Goal: Task Accomplishment & Management: Manage account settings

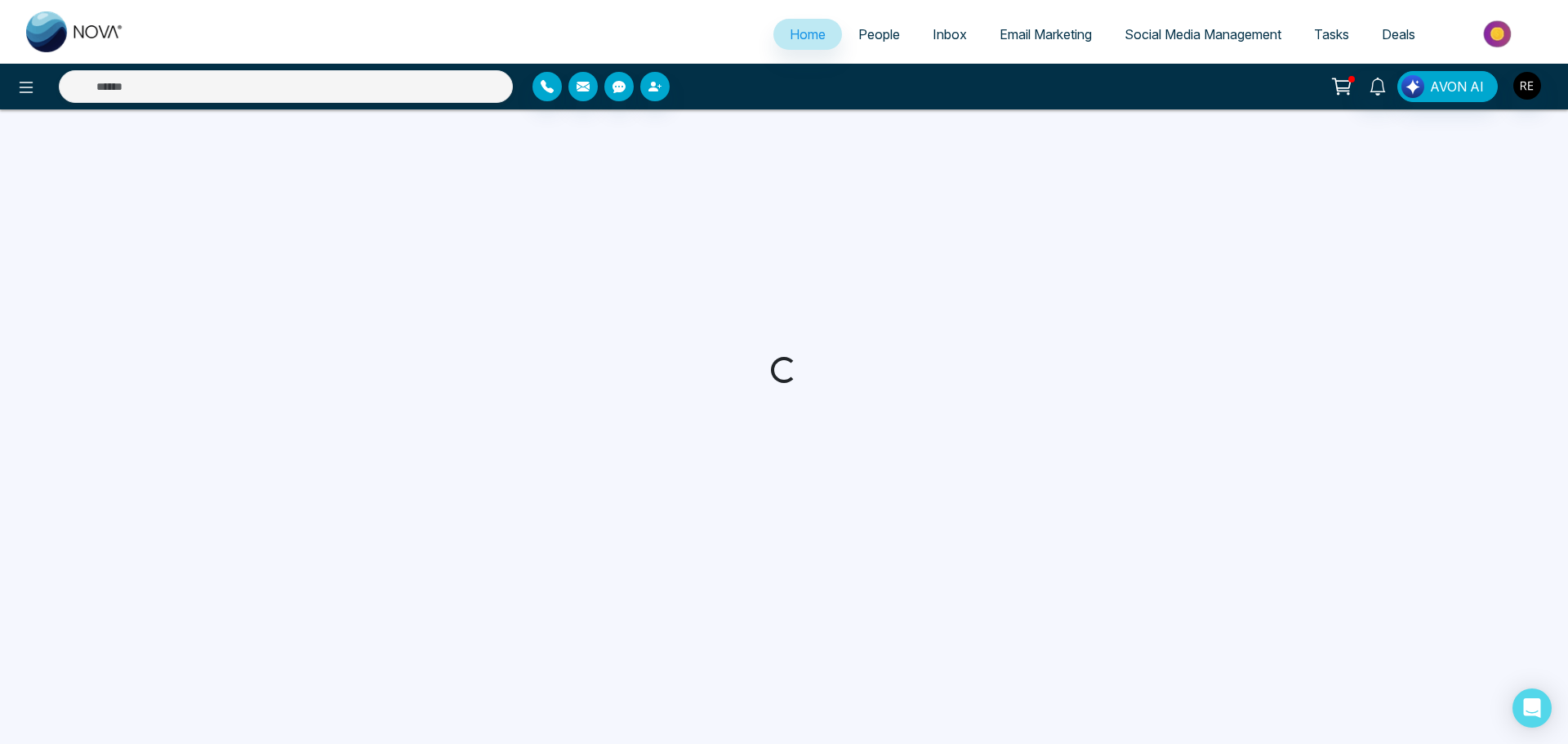
select select "*"
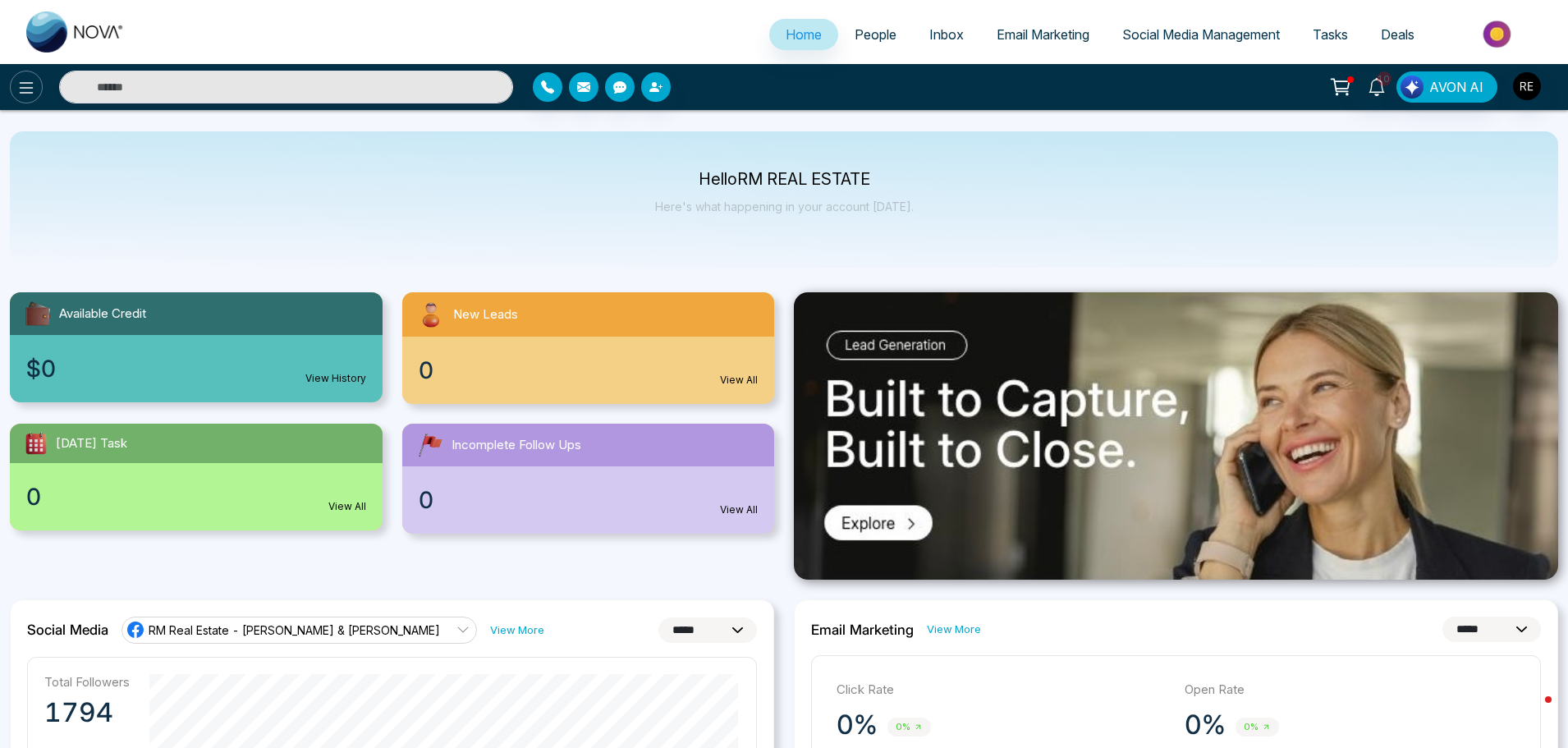
click at [25, 85] on icon at bounding box center [26, 88] width 20 height 20
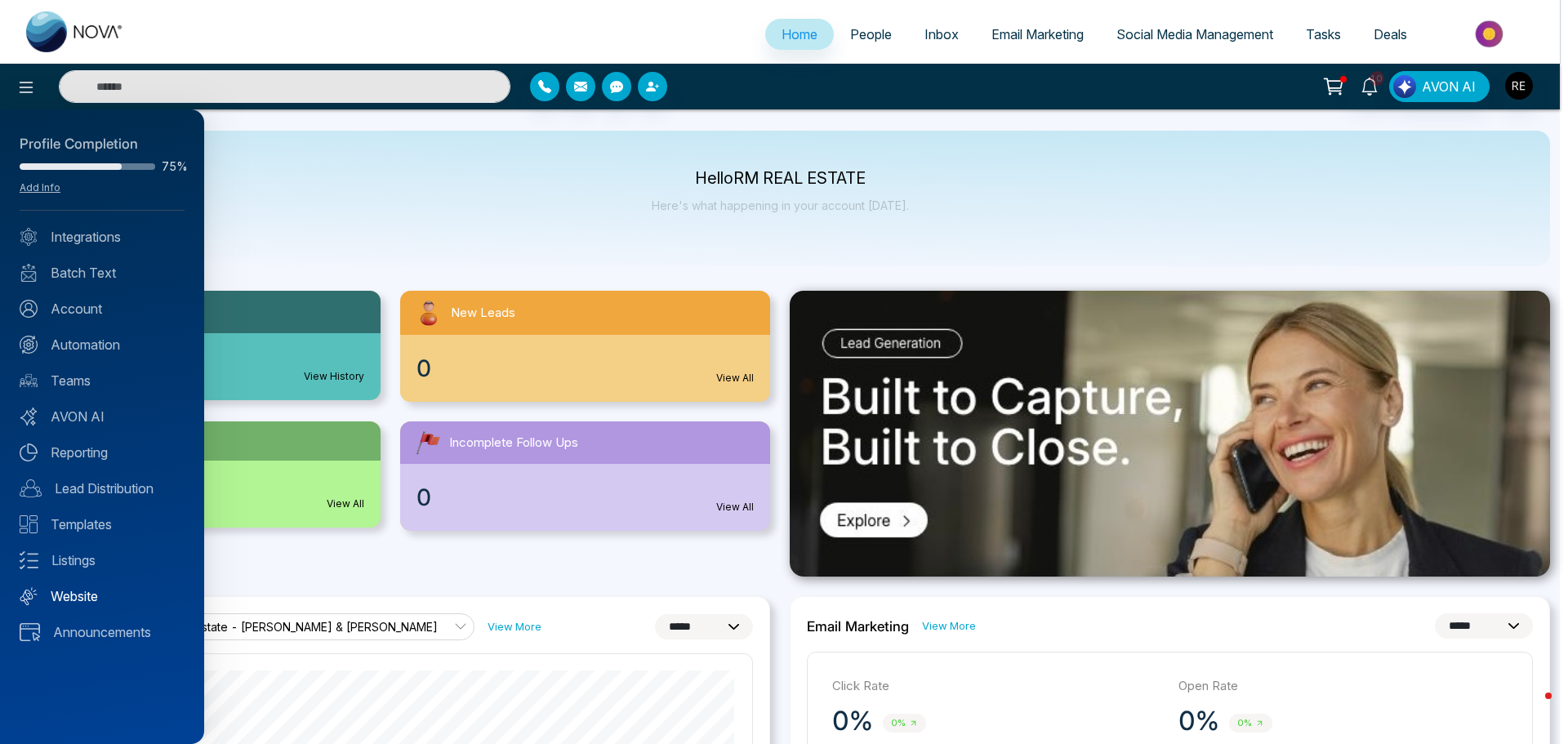
click at [105, 595] on link "Website" at bounding box center [102, 596] width 165 height 20
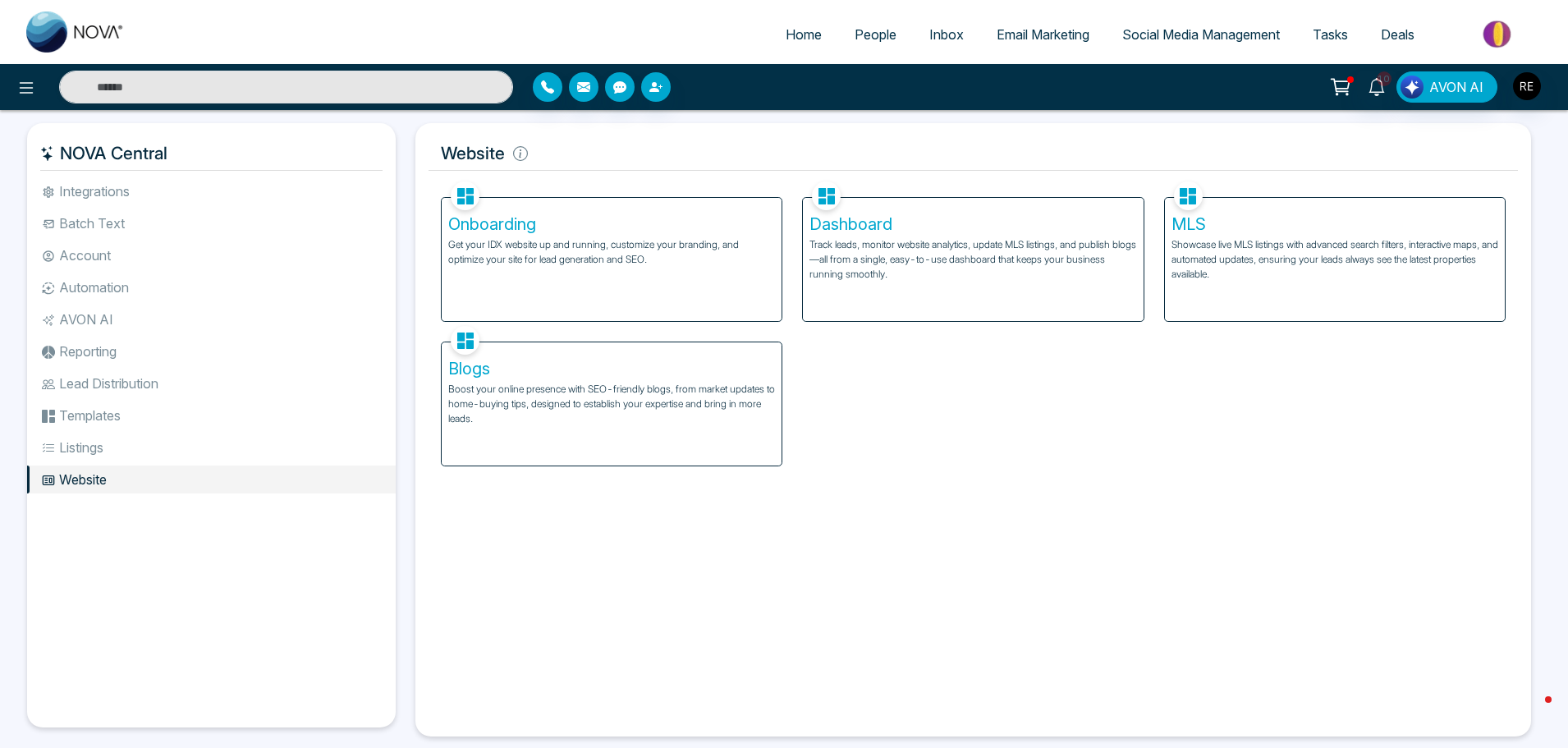
click at [499, 227] on h5 "Onboarding" at bounding box center [612, 224] width 327 height 20
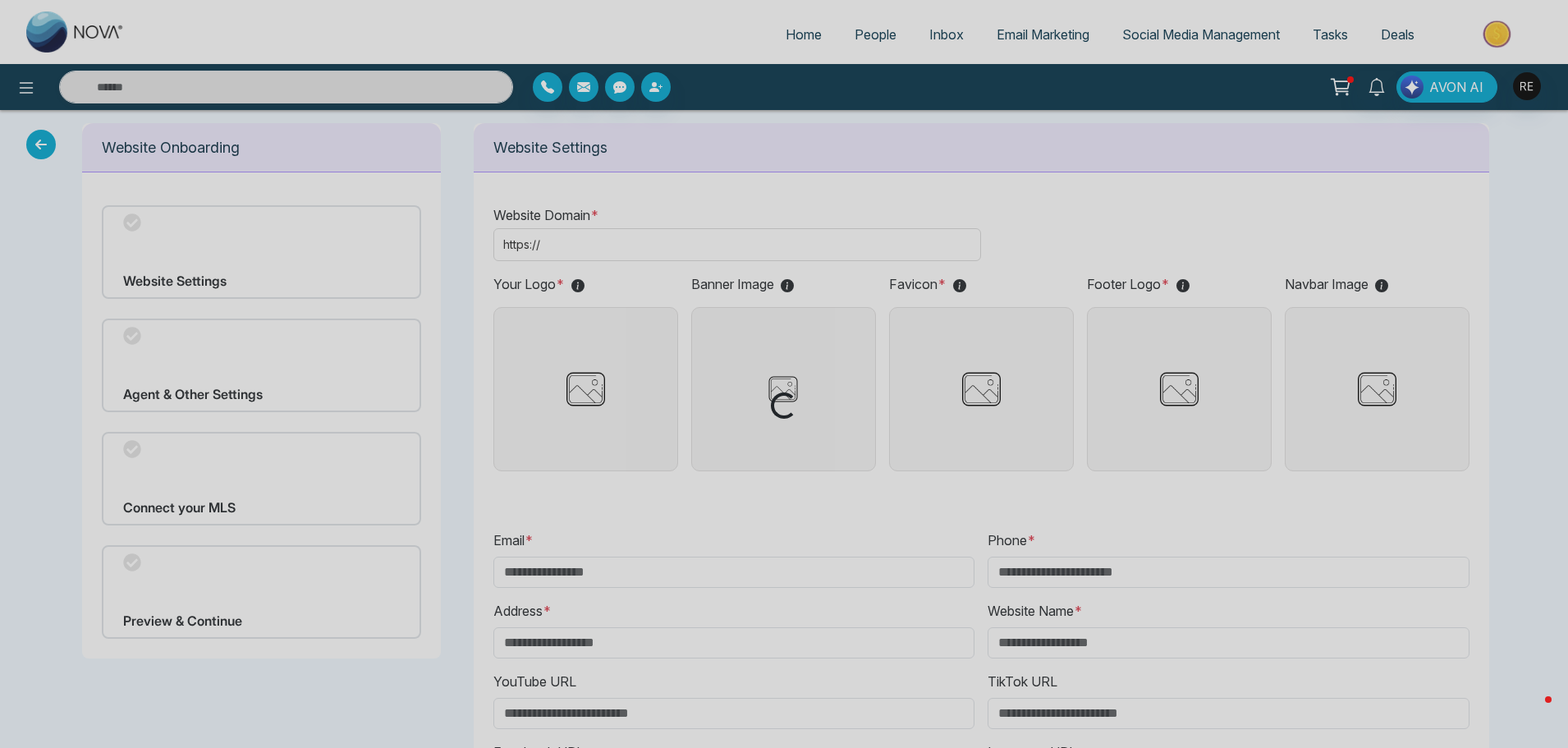
type input "**********"
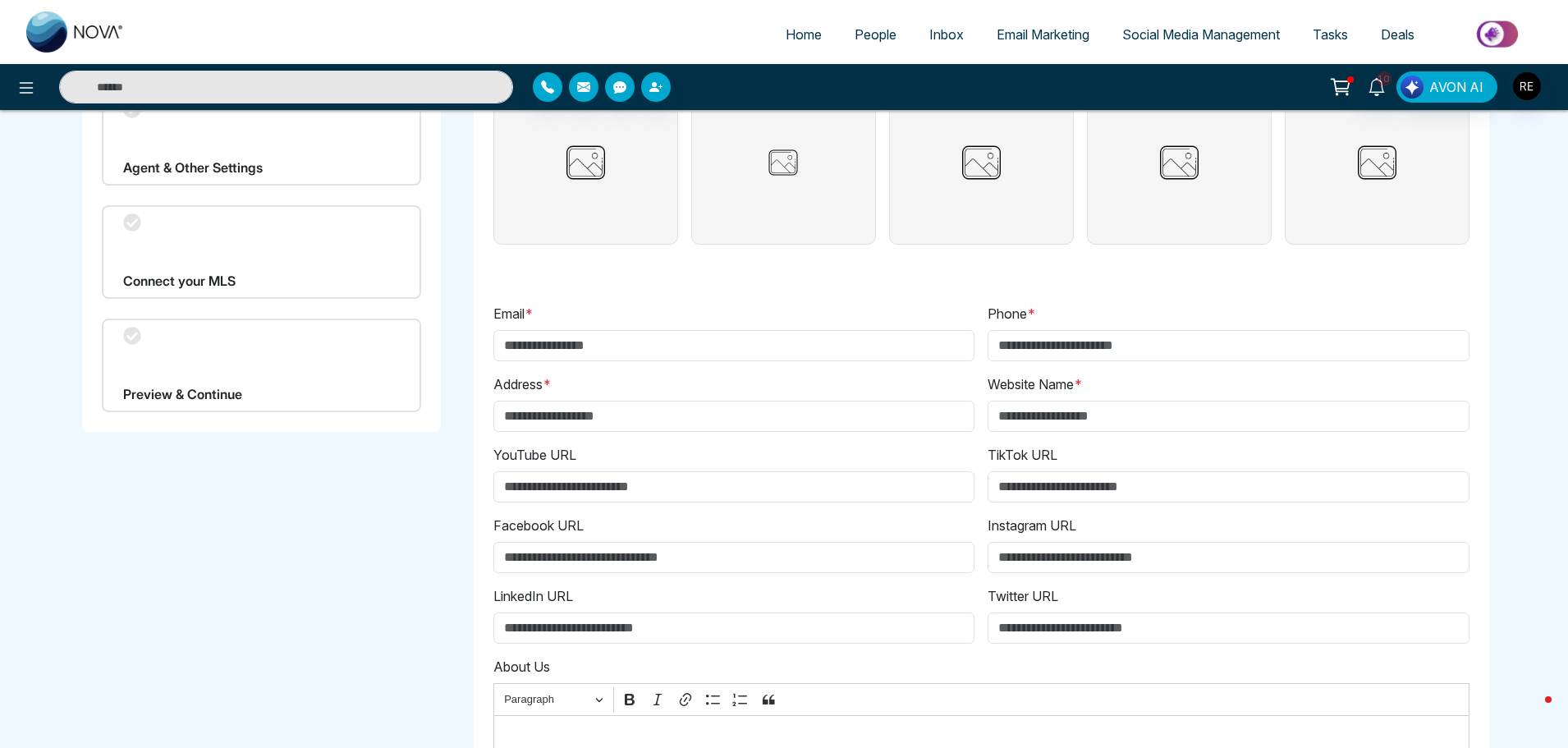
scroll to position [13, 0]
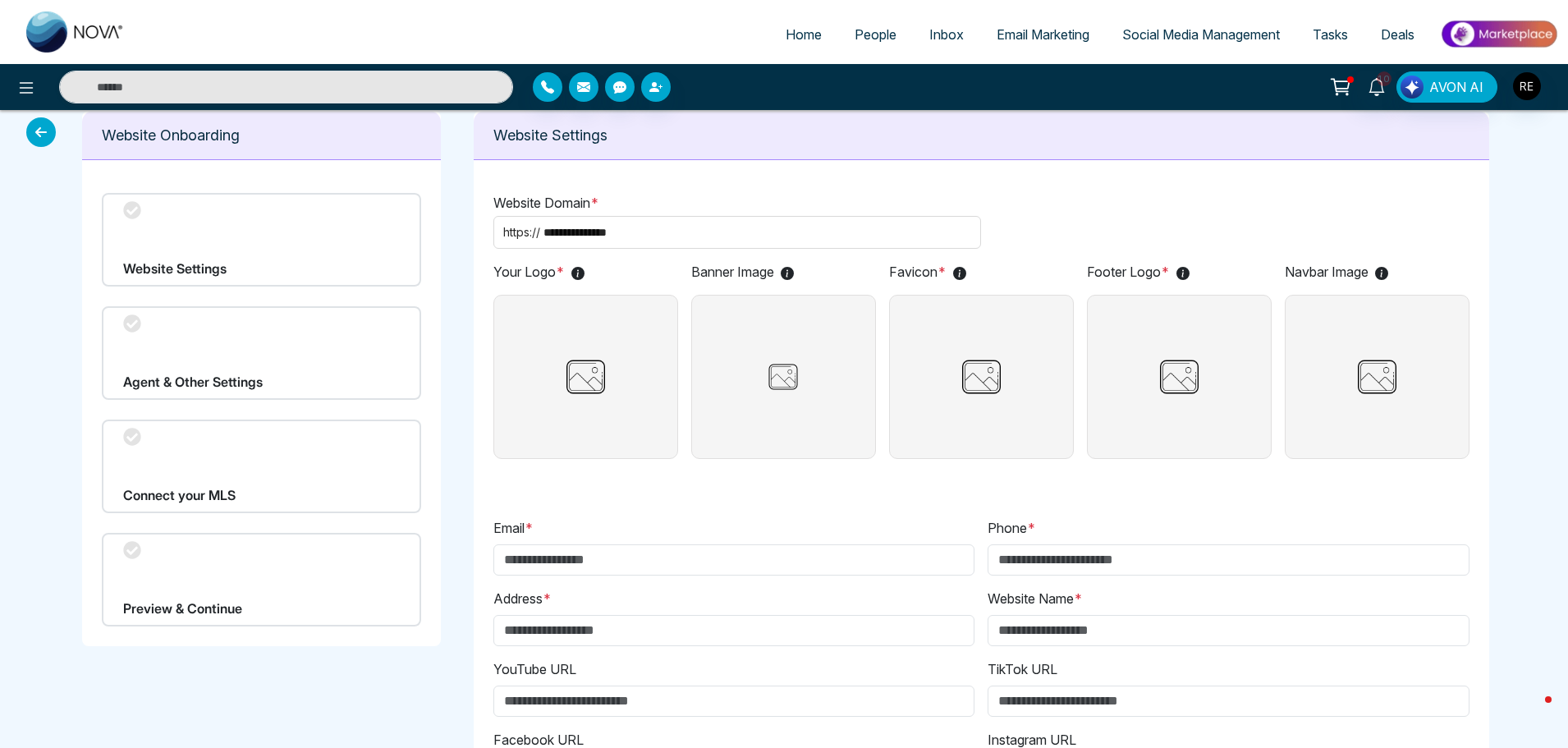
click at [235, 386] on div "Agent & Other Settings" at bounding box center [261, 353] width 319 height 94
click at [212, 364] on div "Agent & Other Settings" at bounding box center [261, 353] width 319 height 94
click at [46, 126] on icon at bounding box center [40, 131] width 29 height 29
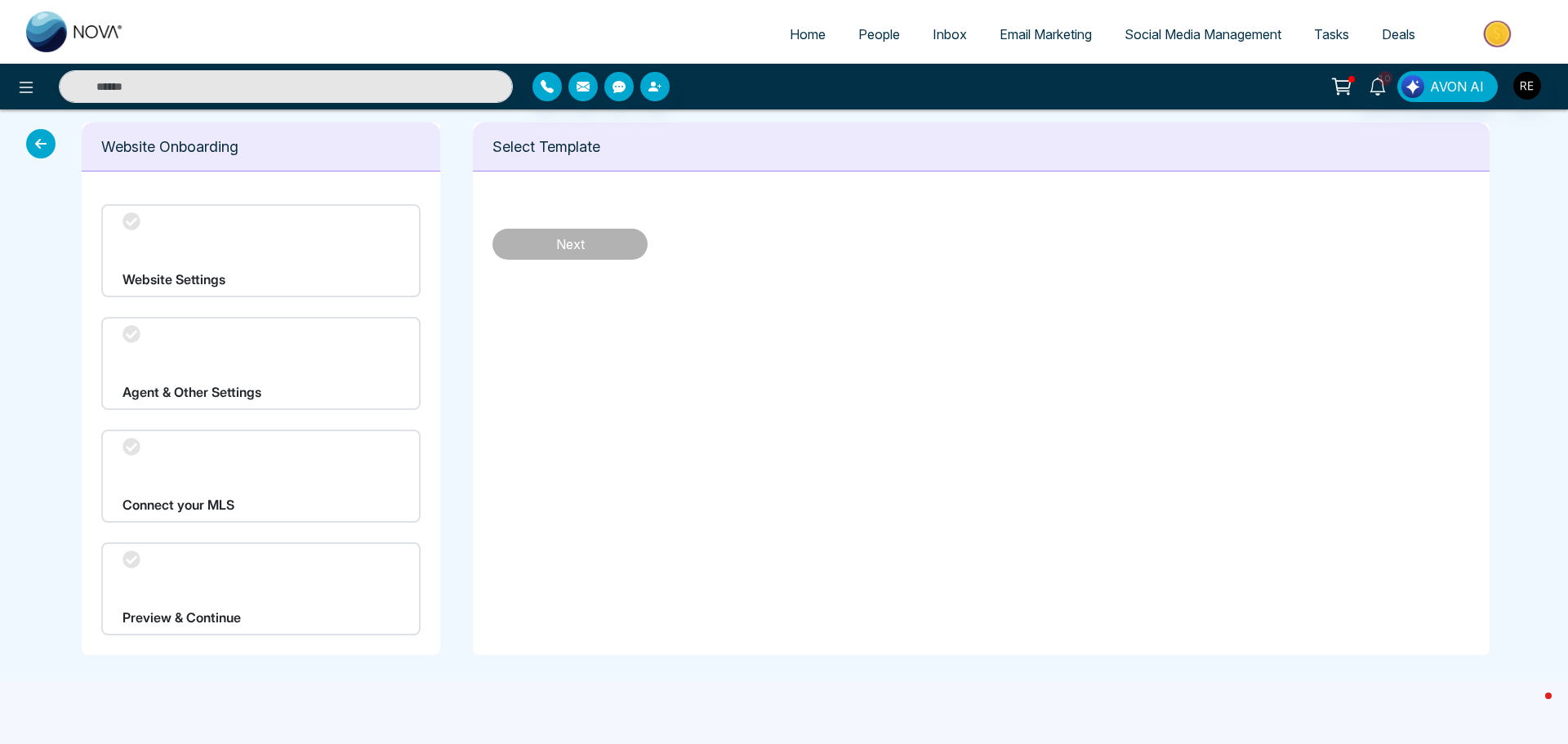
click at [24, 145] on div "Website Onboarding Website Settings Agent & Other Settings Connect your MLS Pre…" at bounding box center [784, 395] width 1568 height 572
click at [40, 145] on icon at bounding box center [40, 143] width 29 height 29
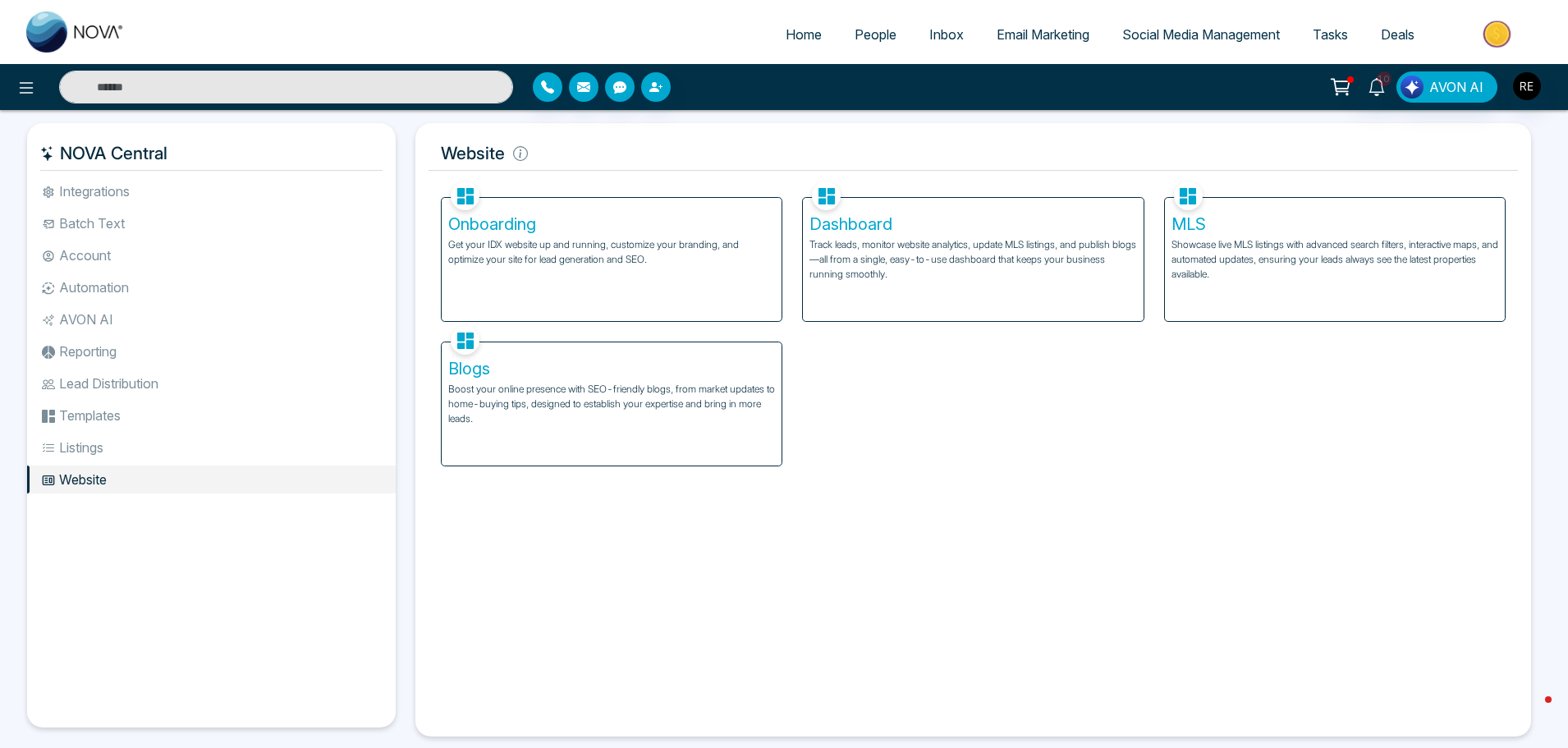
click at [842, 228] on h5 "Dashboard" at bounding box center [973, 224] width 327 height 20
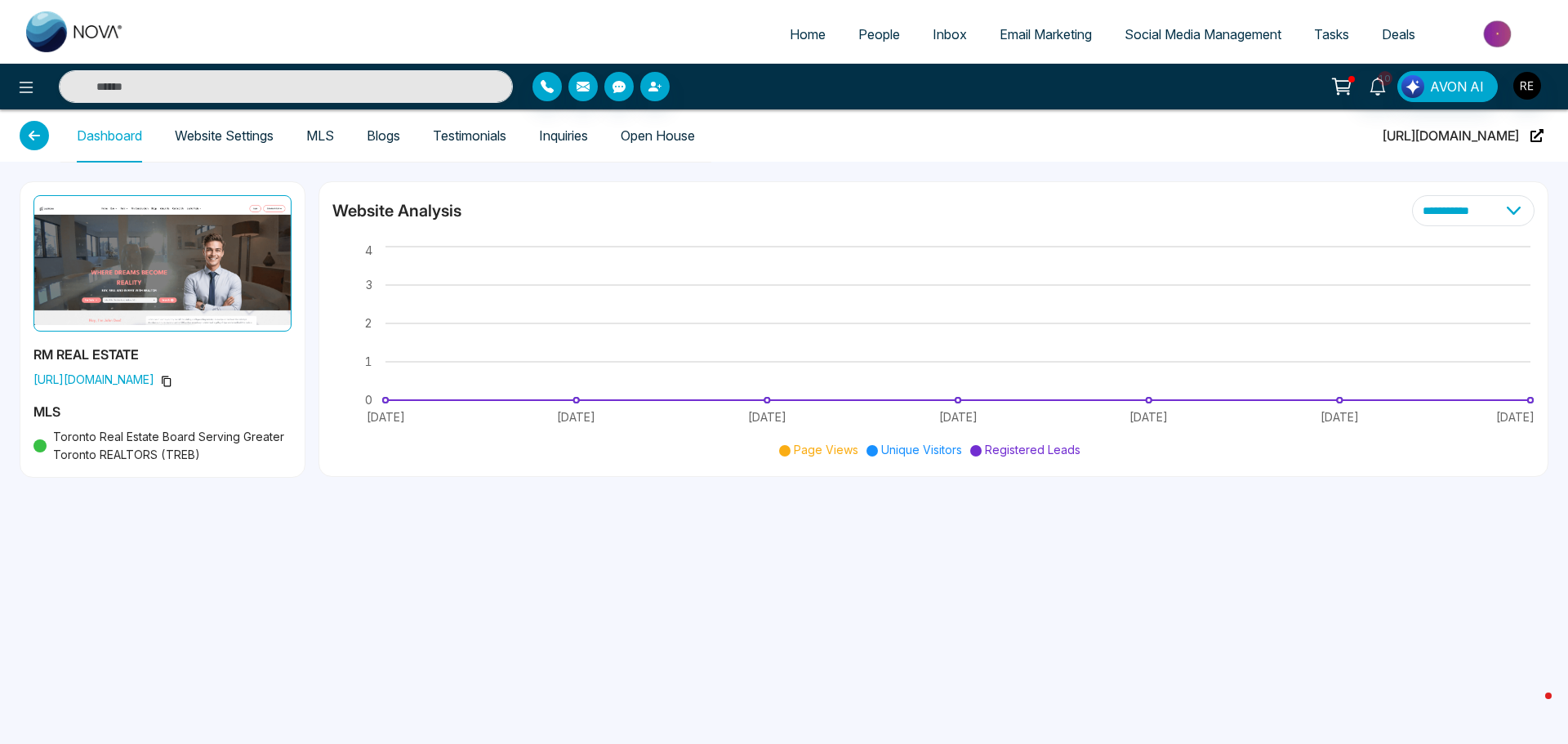
click at [256, 140] on link "Website Settings" at bounding box center [224, 136] width 99 height 14
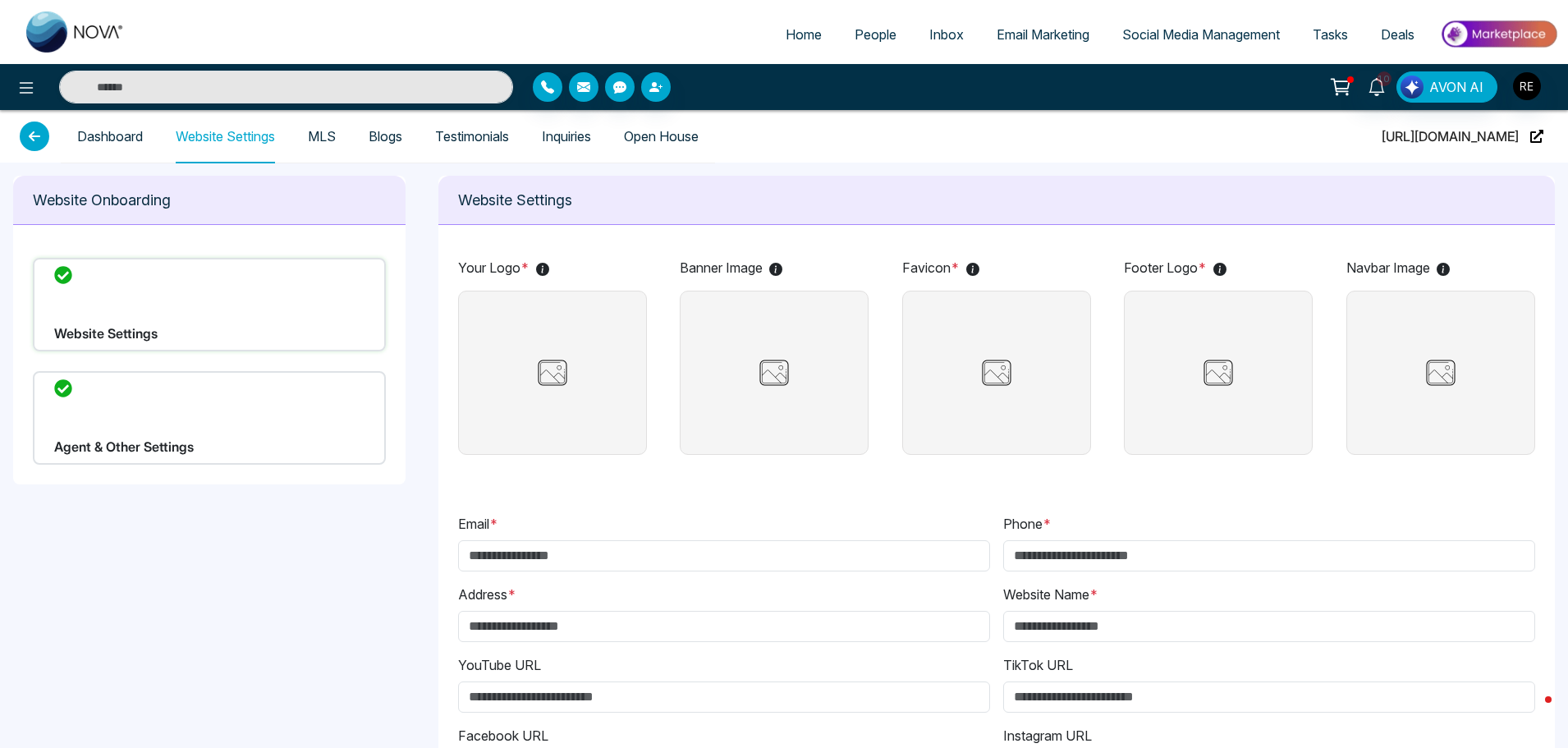
click at [570, 142] on link "Inquiries" at bounding box center [566, 137] width 49 height 14
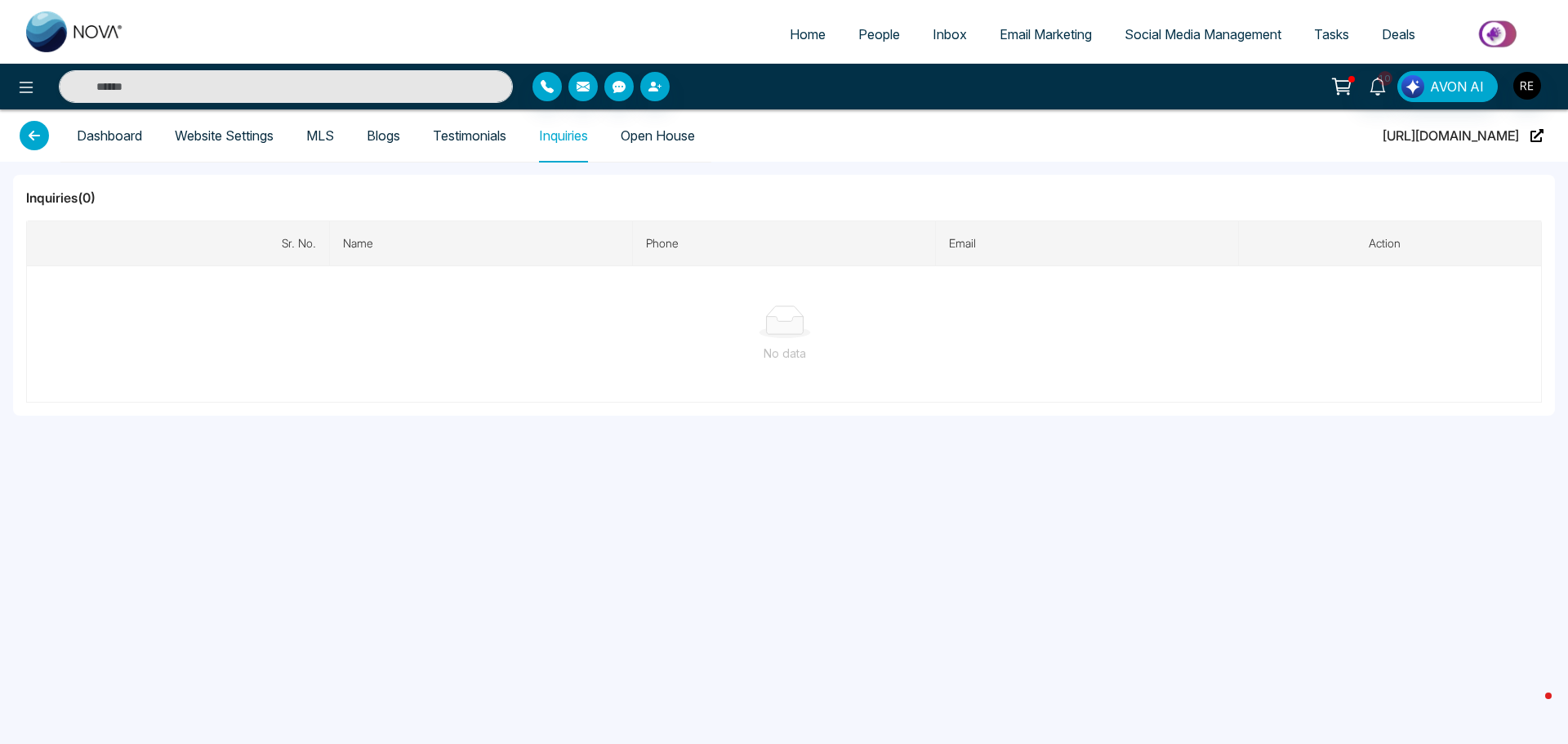
click at [35, 138] on icon at bounding box center [34, 135] width 29 height 29
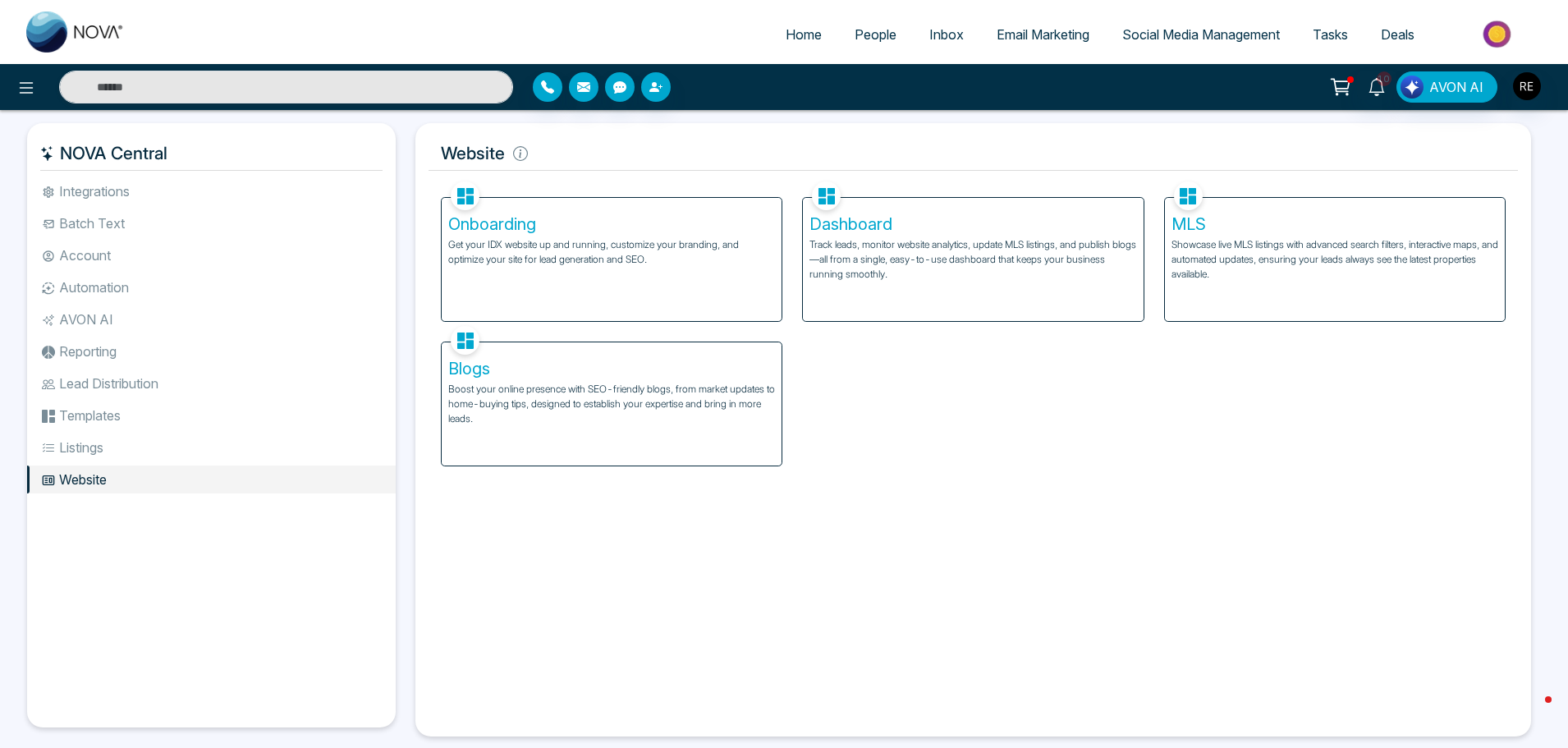
click at [90, 457] on li "Listings" at bounding box center [211, 447] width 368 height 28
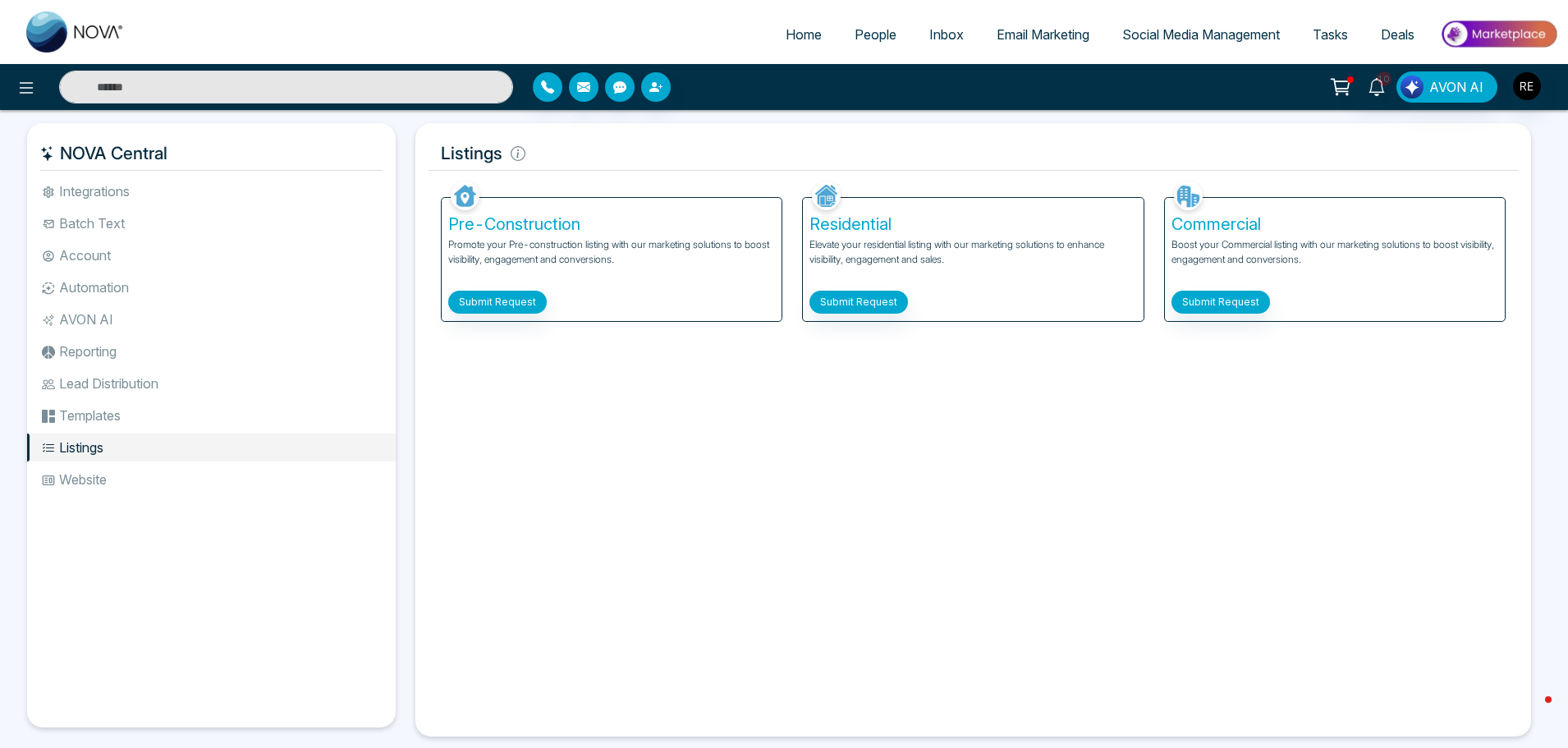
click at [83, 424] on li "Templates" at bounding box center [211, 415] width 368 height 28
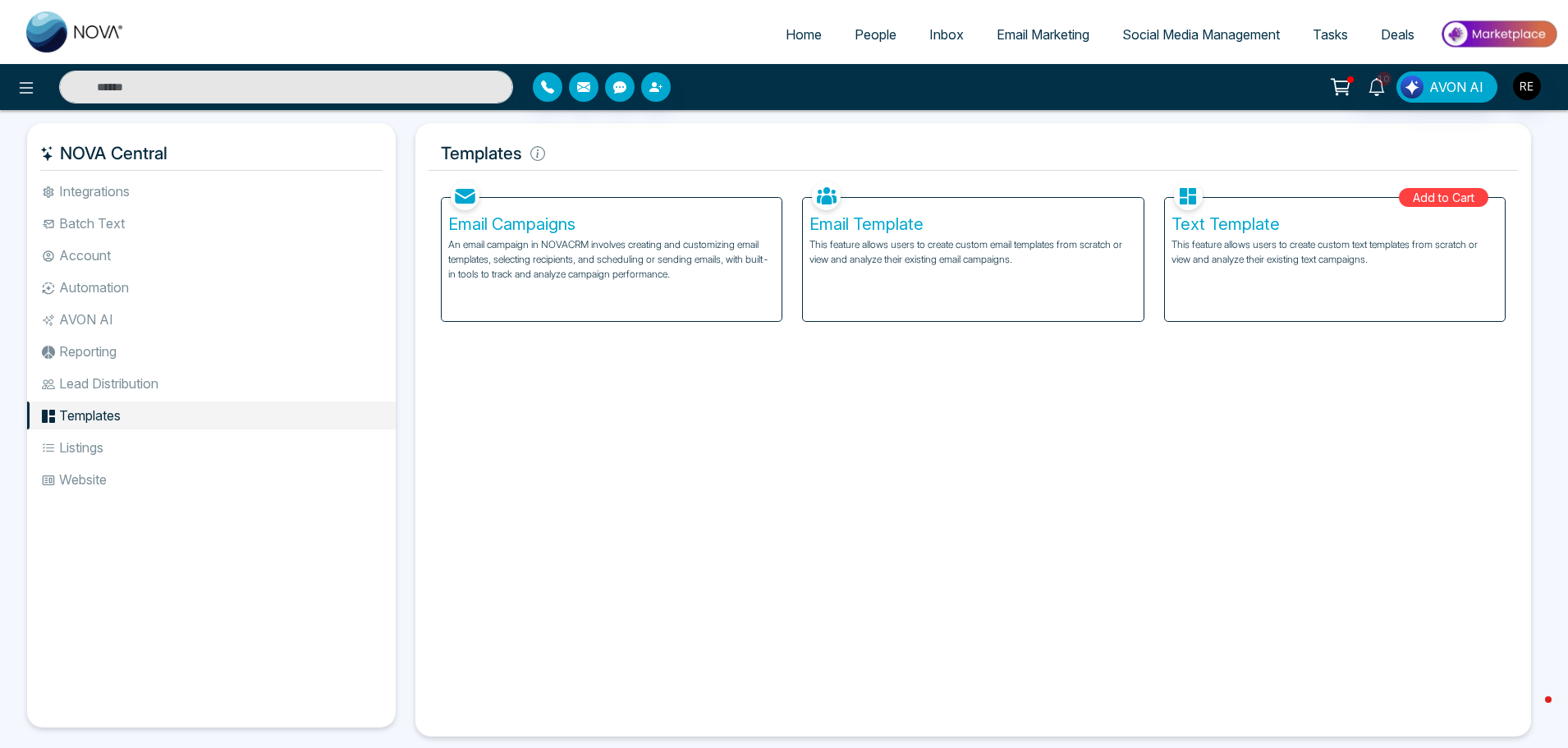
click at [89, 385] on li "Lead Distribution" at bounding box center [211, 382] width 368 height 28
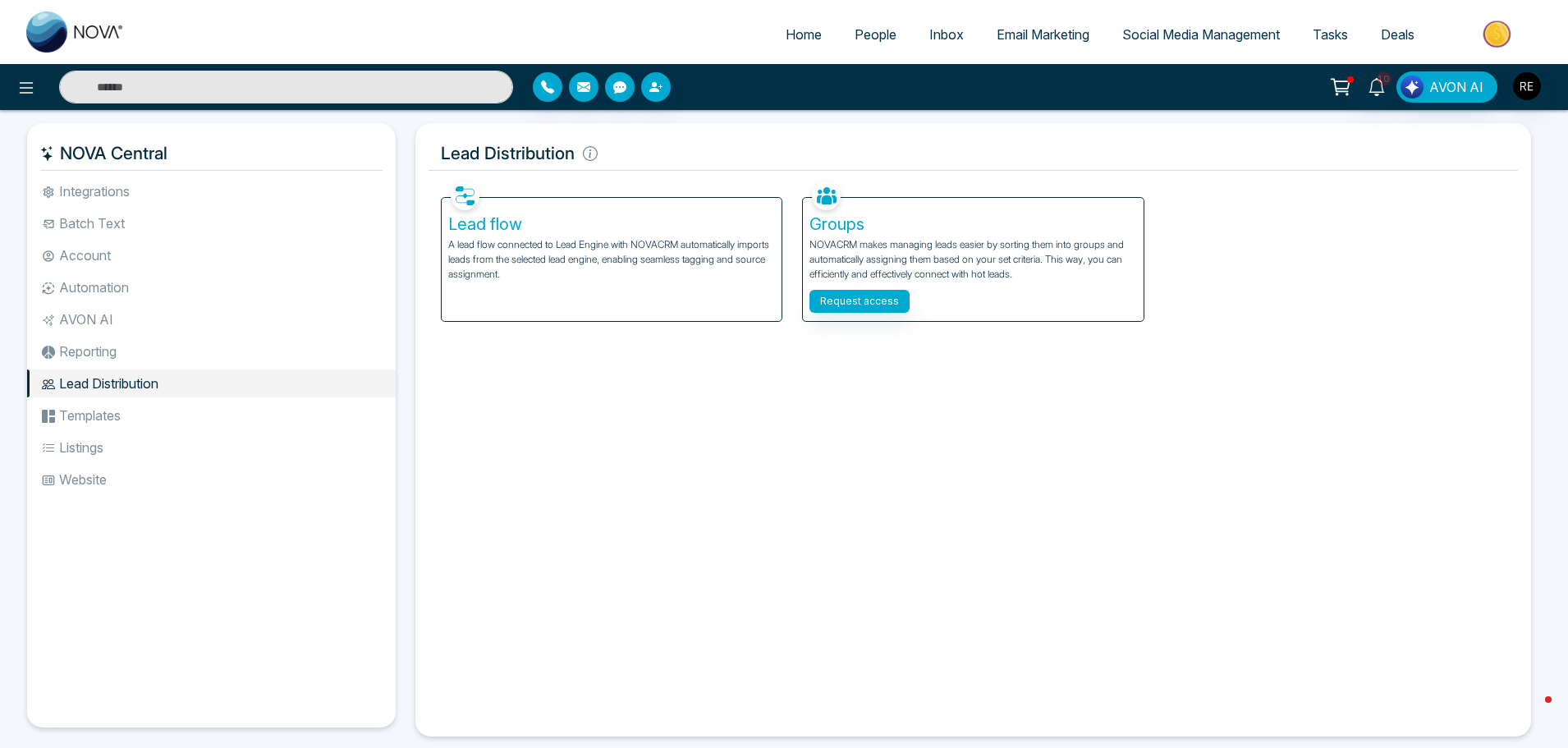
click at [87, 357] on li "Reporting" at bounding box center [211, 351] width 368 height 28
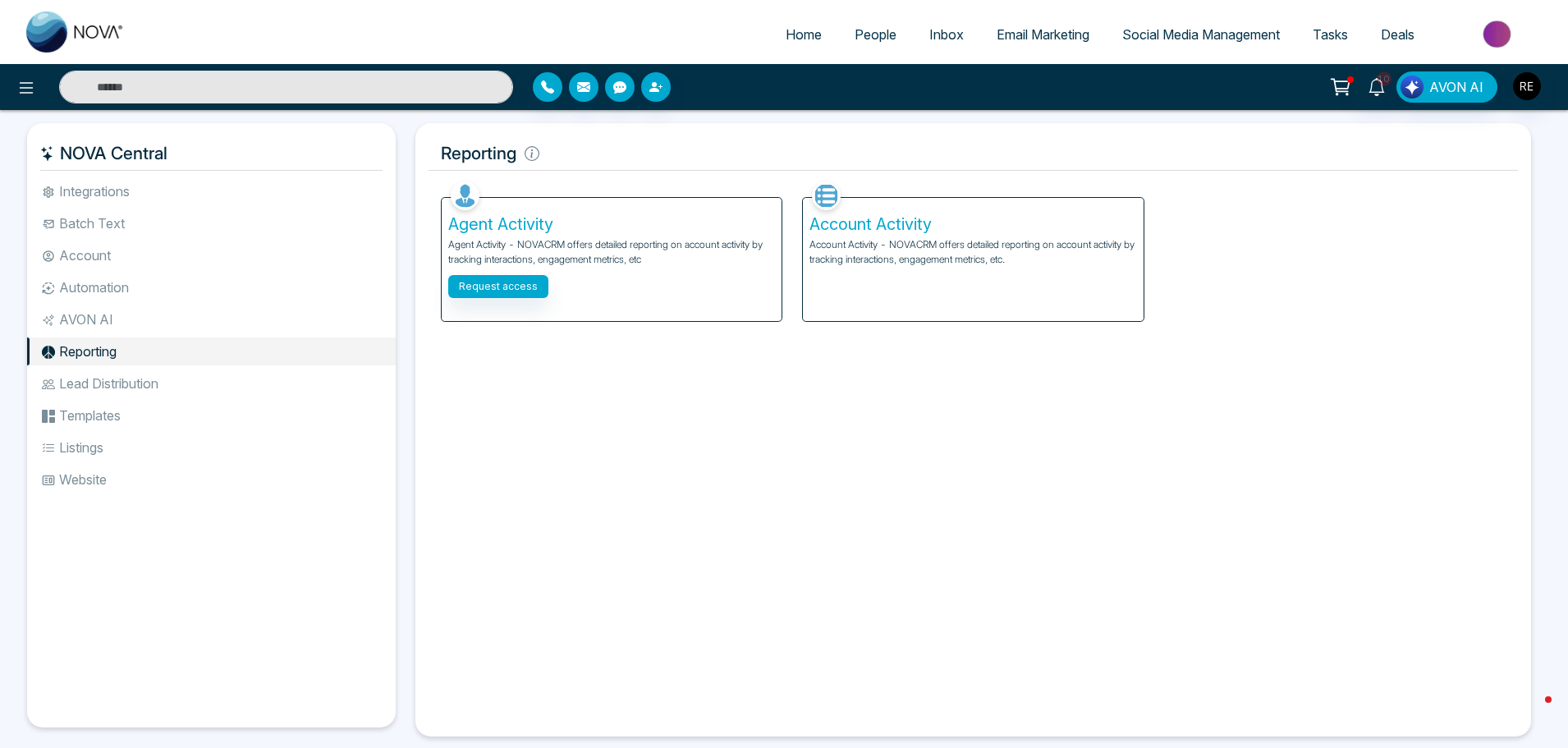
click at [87, 479] on li "Website" at bounding box center [211, 479] width 368 height 28
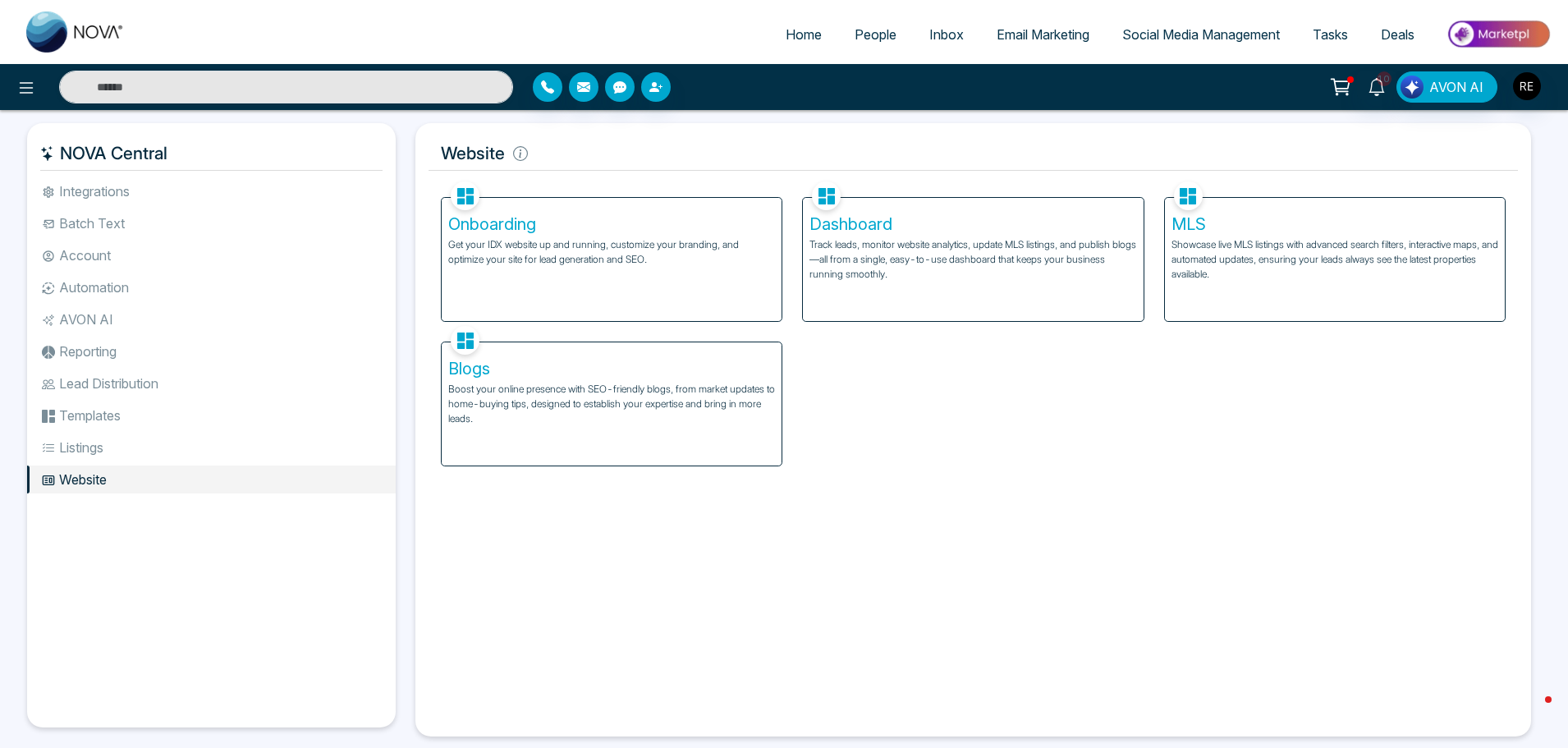
click at [522, 232] on h5 "Onboarding" at bounding box center [612, 224] width 327 height 20
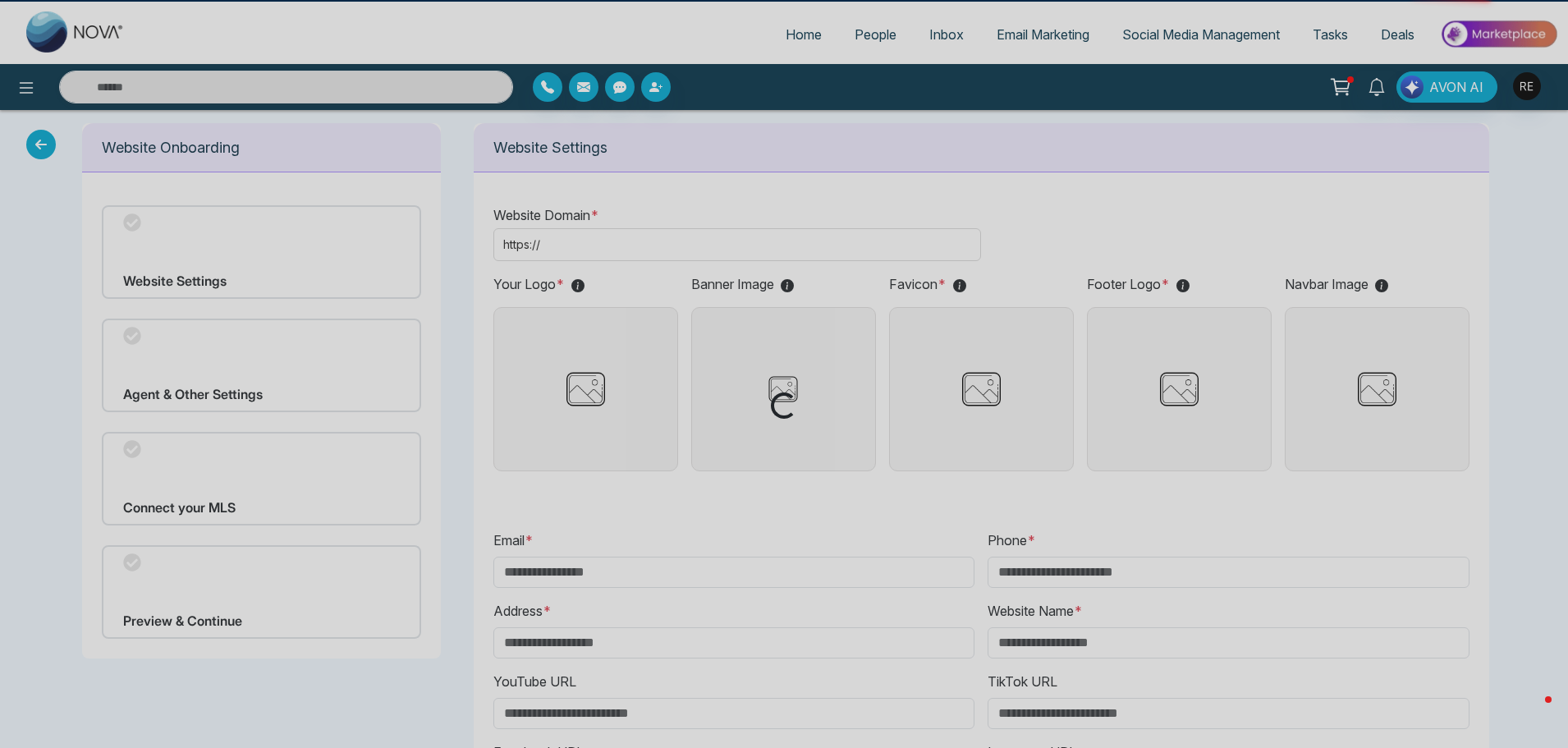
type input "**********"
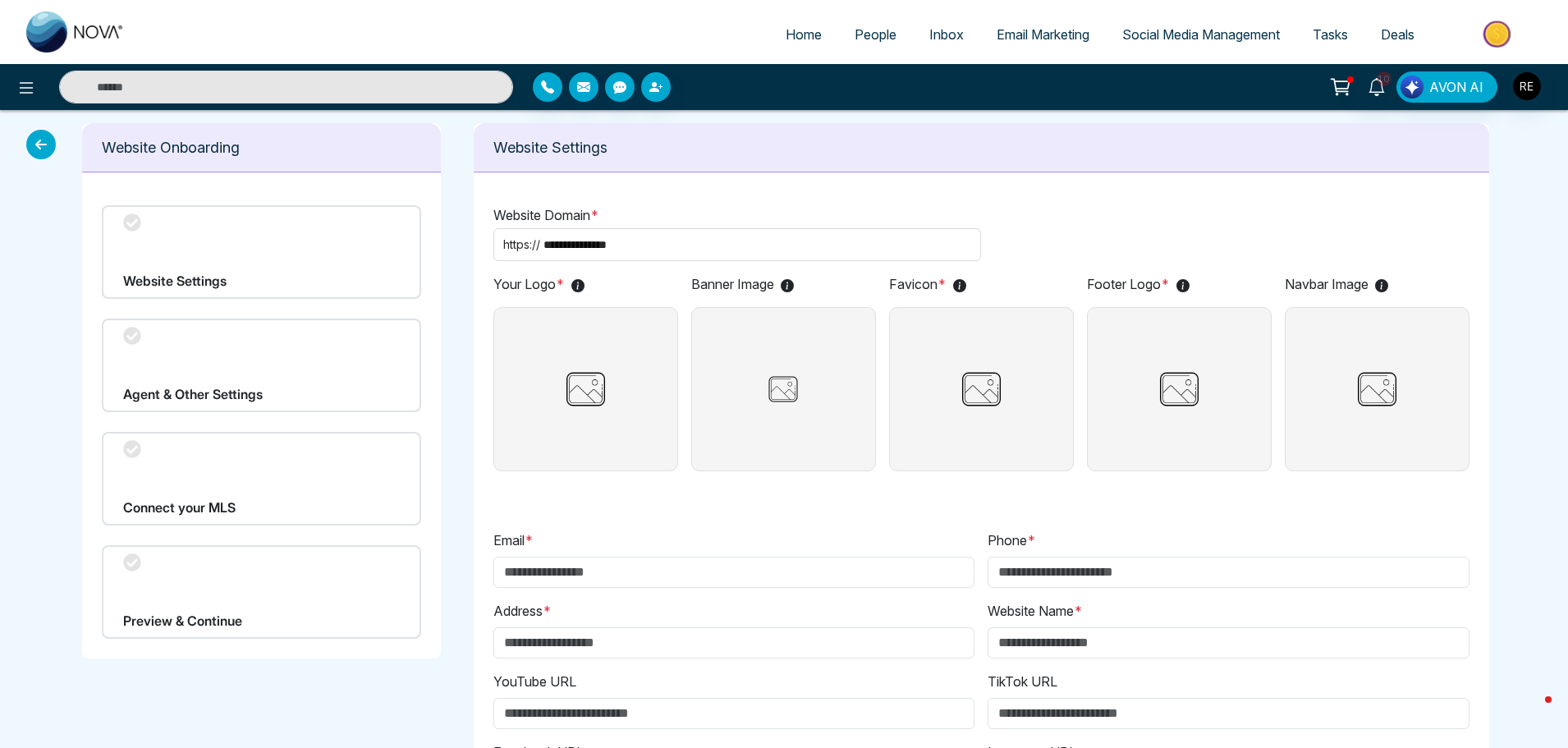
click at [164, 506] on div "Connect your MLS" at bounding box center [261, 478] width 319 height 94
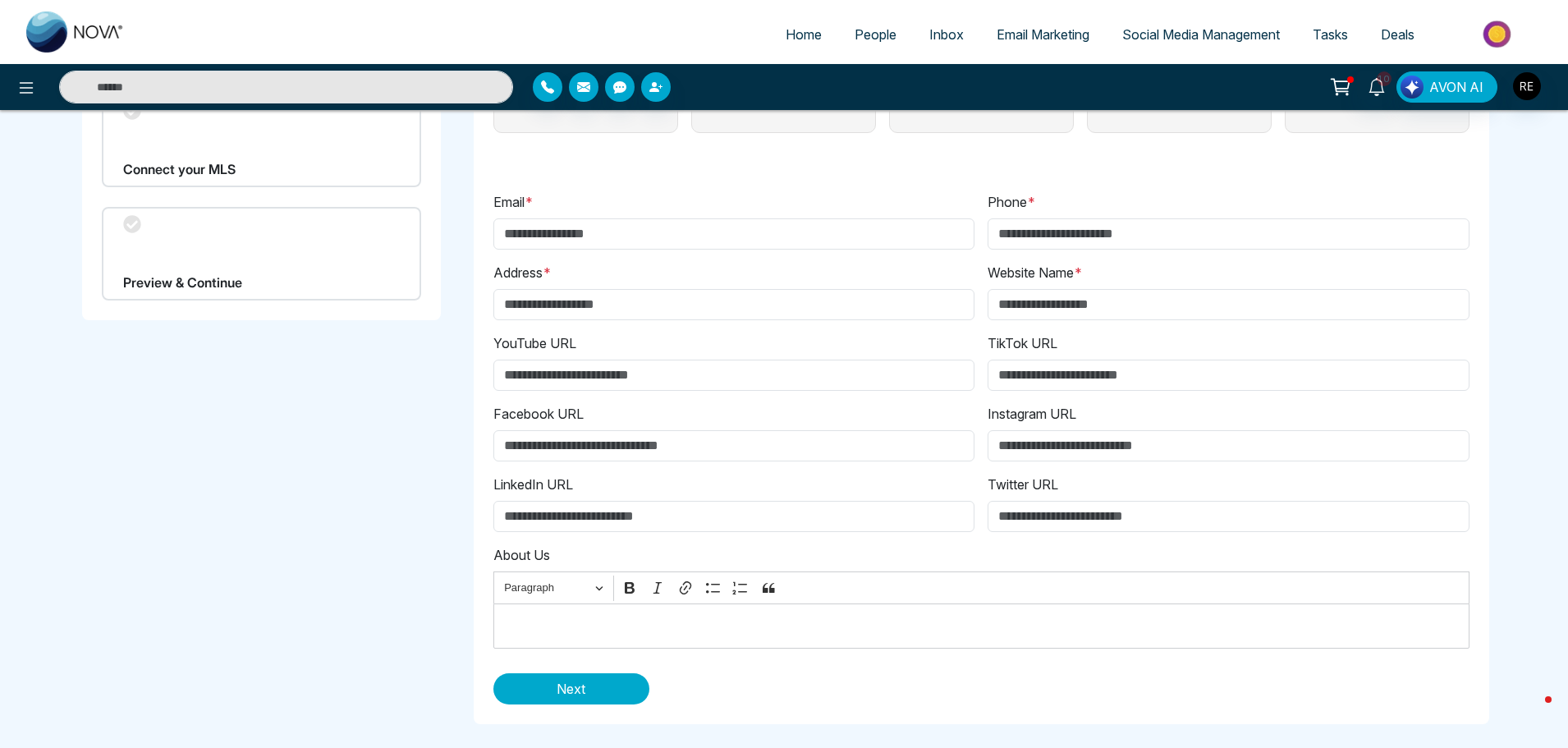
scroll to position [340, 0]
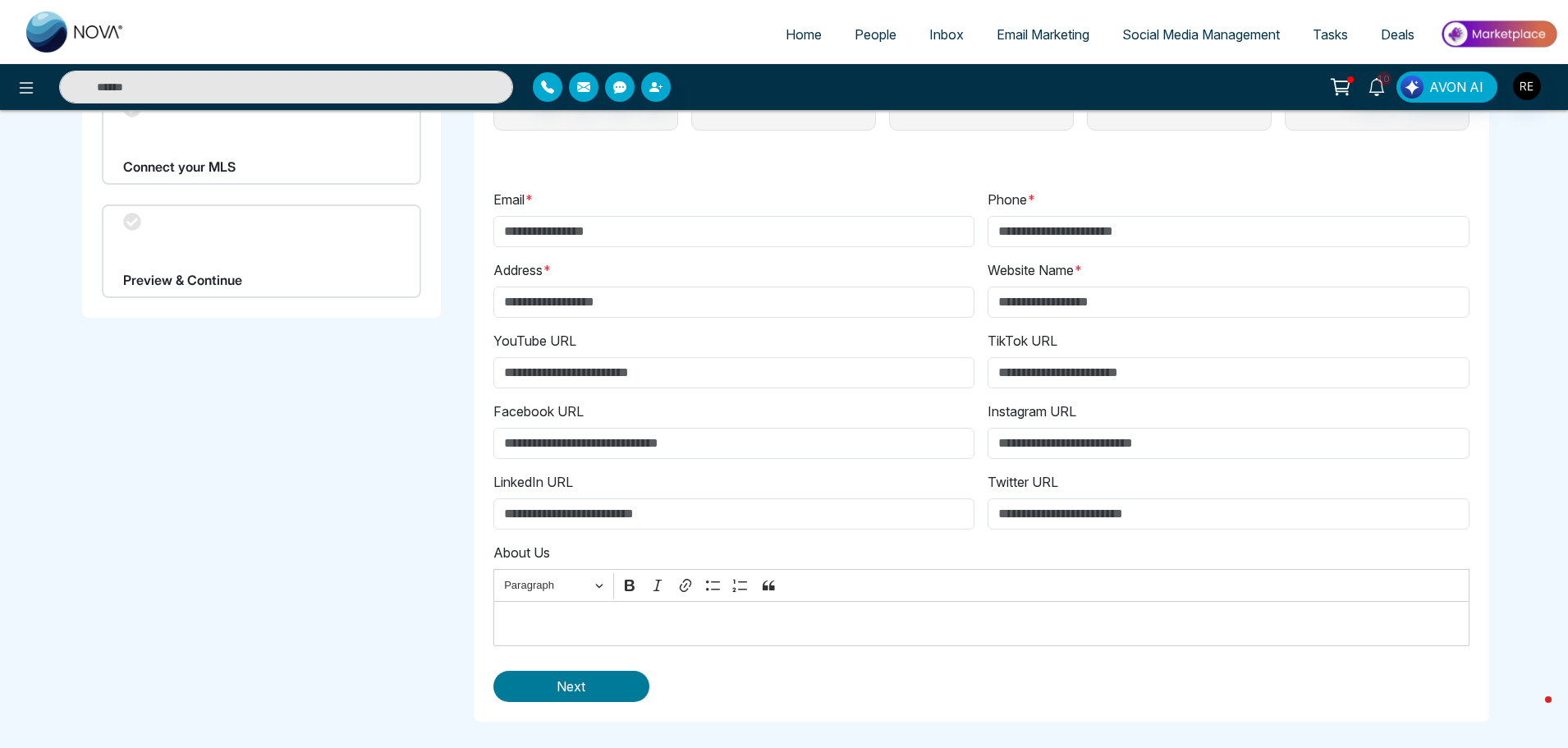
click at [598, 687] on button "Next" at bounding box center [571, 686] width 156 height 31
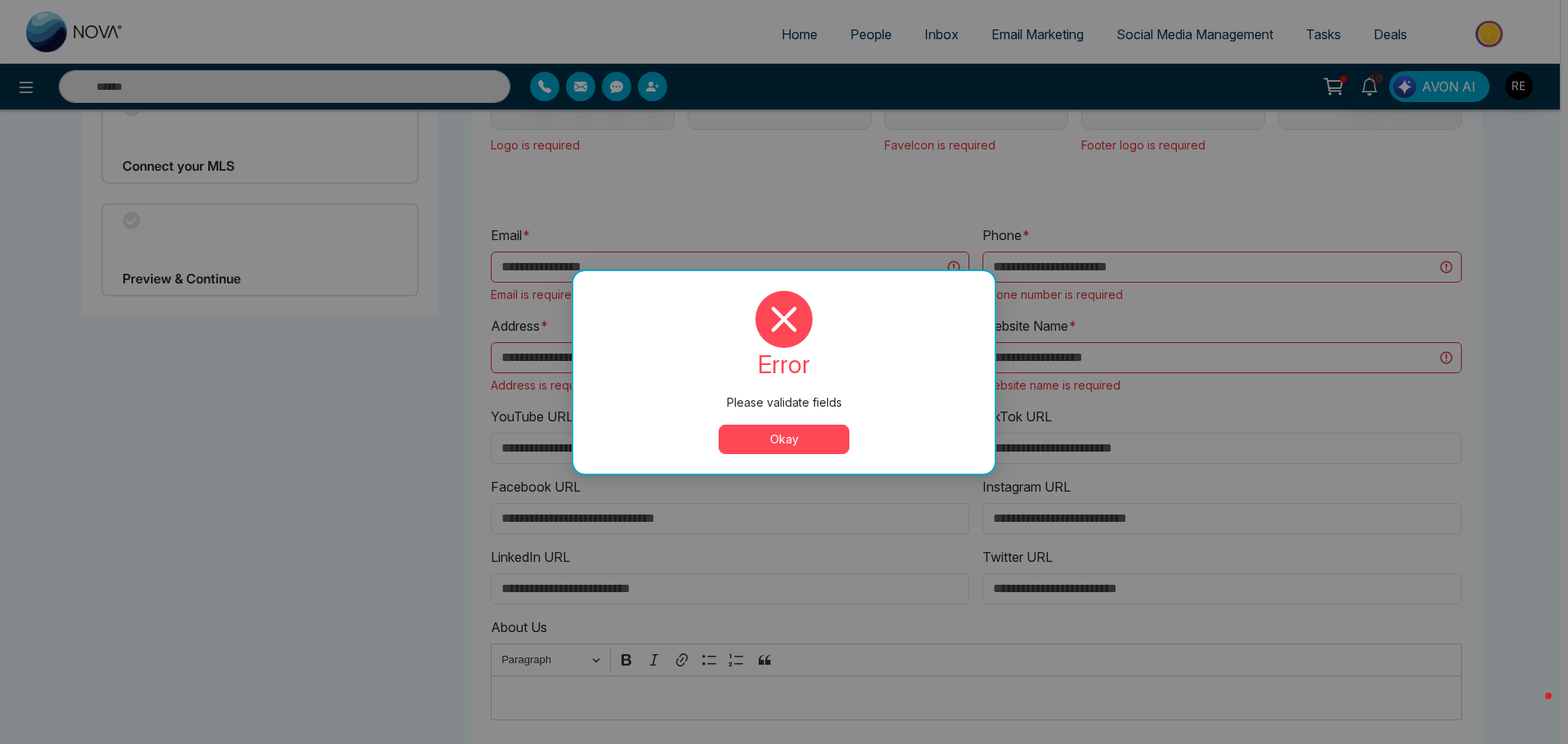
click at [772, 446] on button "Okay" at bounding box center [783, 439] width 131 height 29
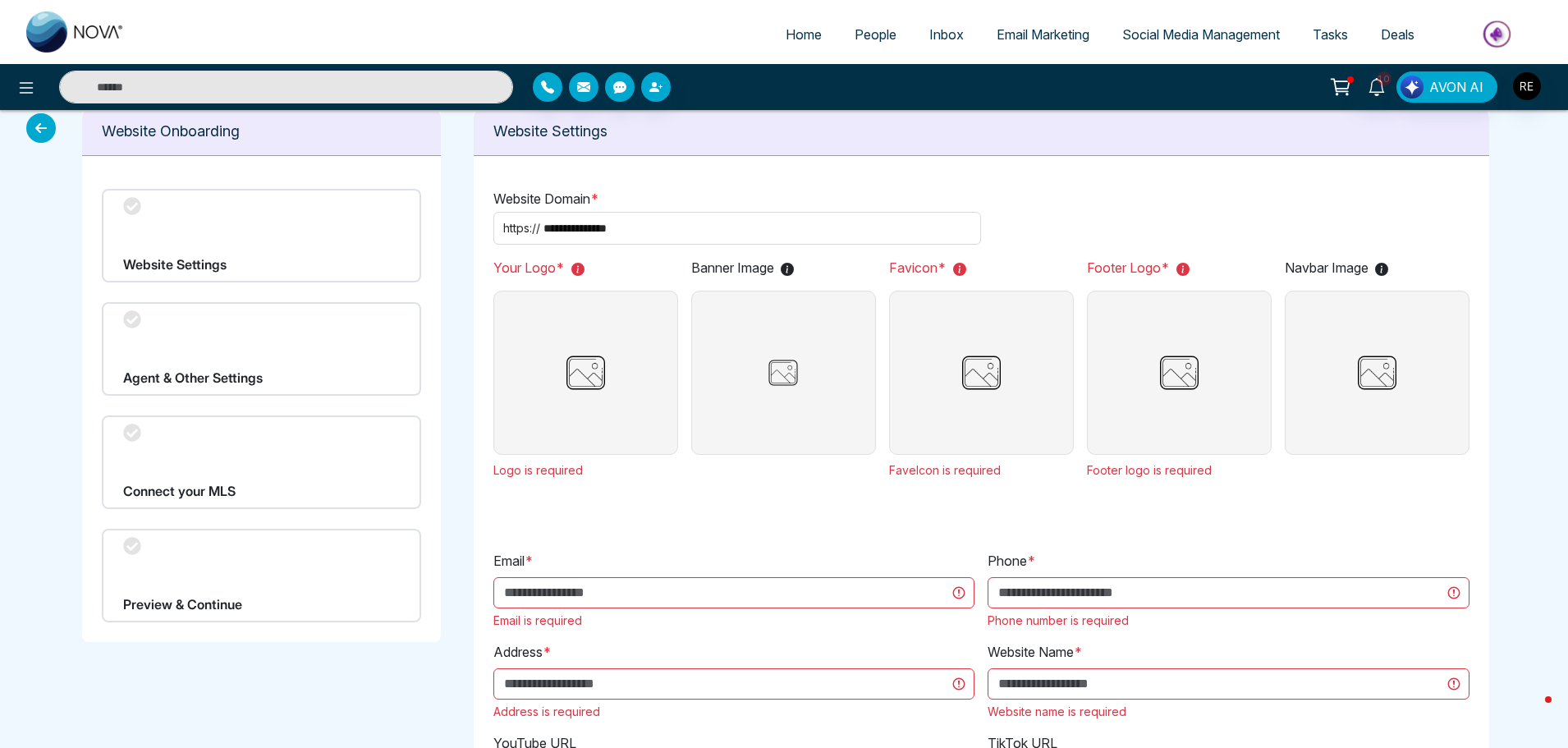
scroll to position [13, 0]
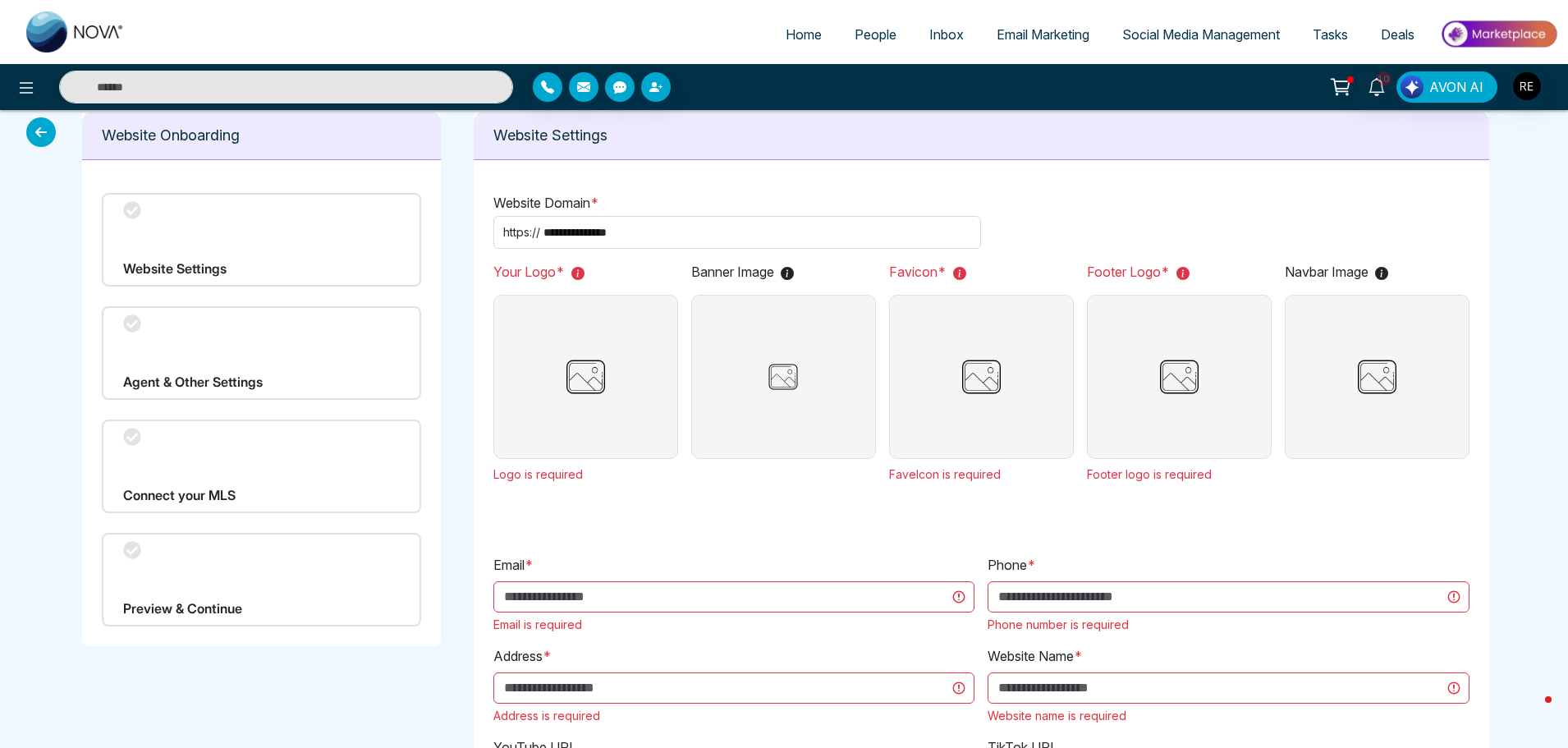
click at [197, 263] on div "Website Settings" at bounding box center [261, 240] width 319 height 94
click at [225, 349] on div "Agent & Other Settings" at bounding box center [261, 353] width 319 height 94
click at [185, 479] on div "Connect your MLS" at bounding box center [261, 466] width 319 height 94
click at [50, 127] on icon at bounding box center [40, 131] width 29 height 29
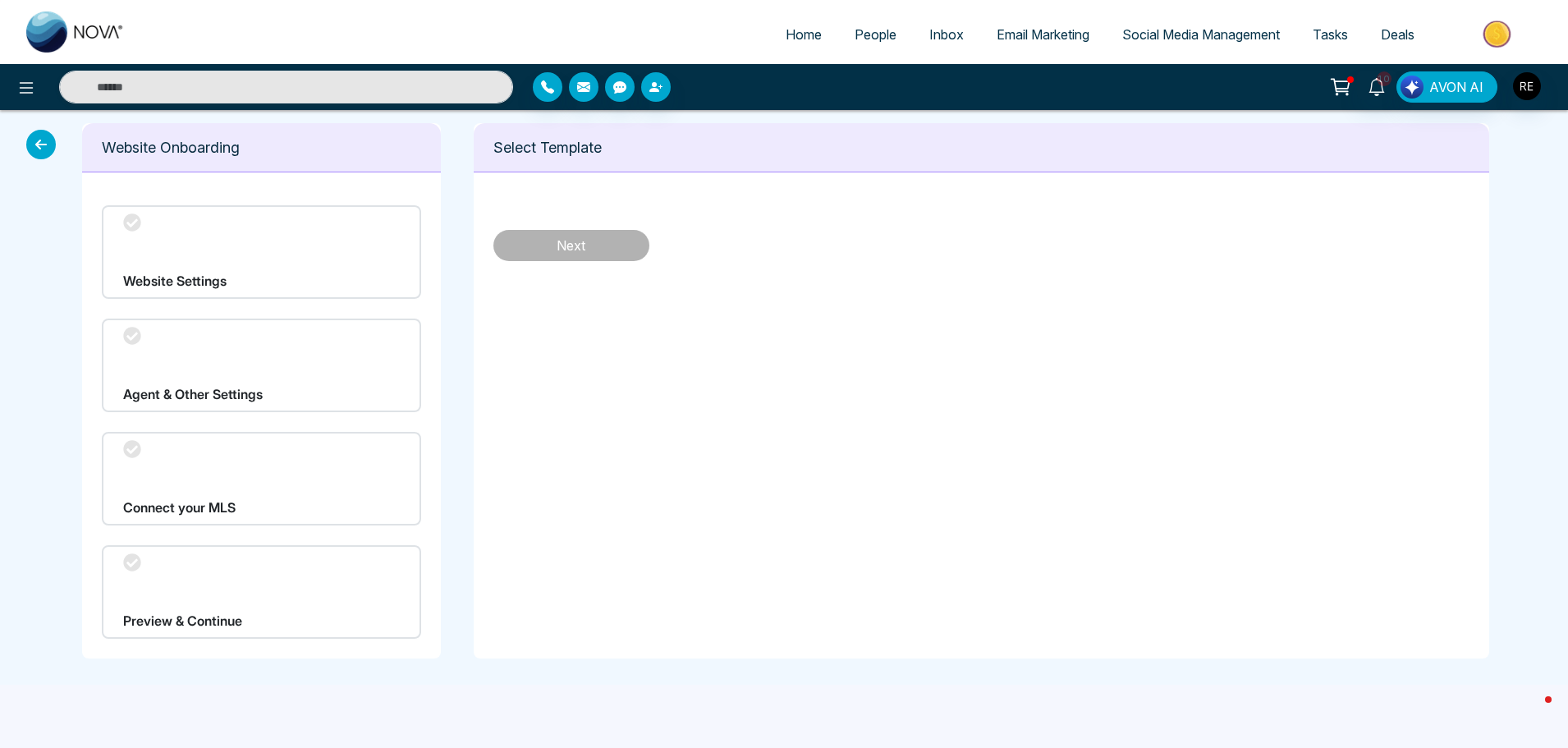
scroll to position [0, 0]
click at [44, 140] on icon at bounding box center [40, 144] width 29 height 29
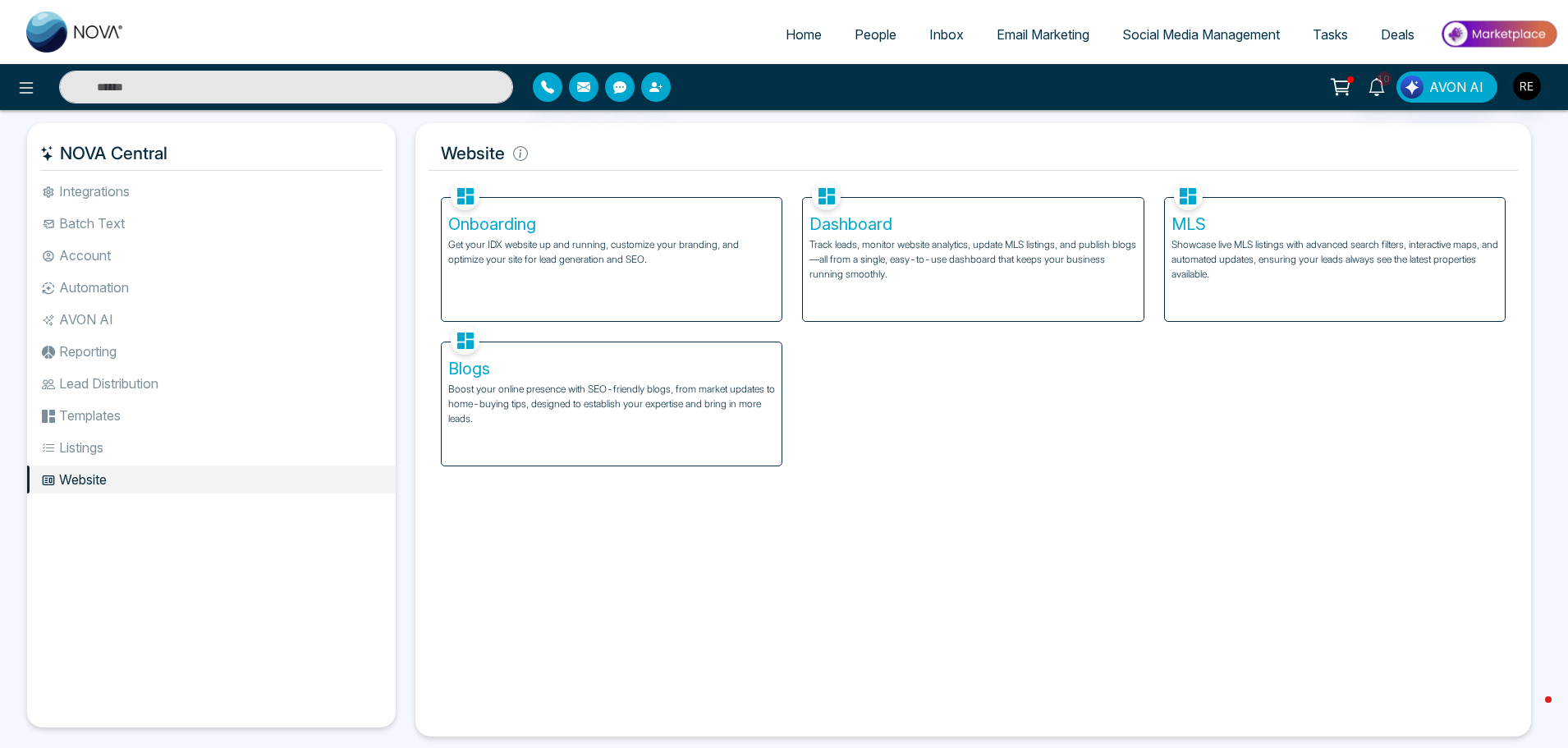
click at [888, 227] on h5 "Dashboard" at bounding box center [973, 224] width 327 height 20
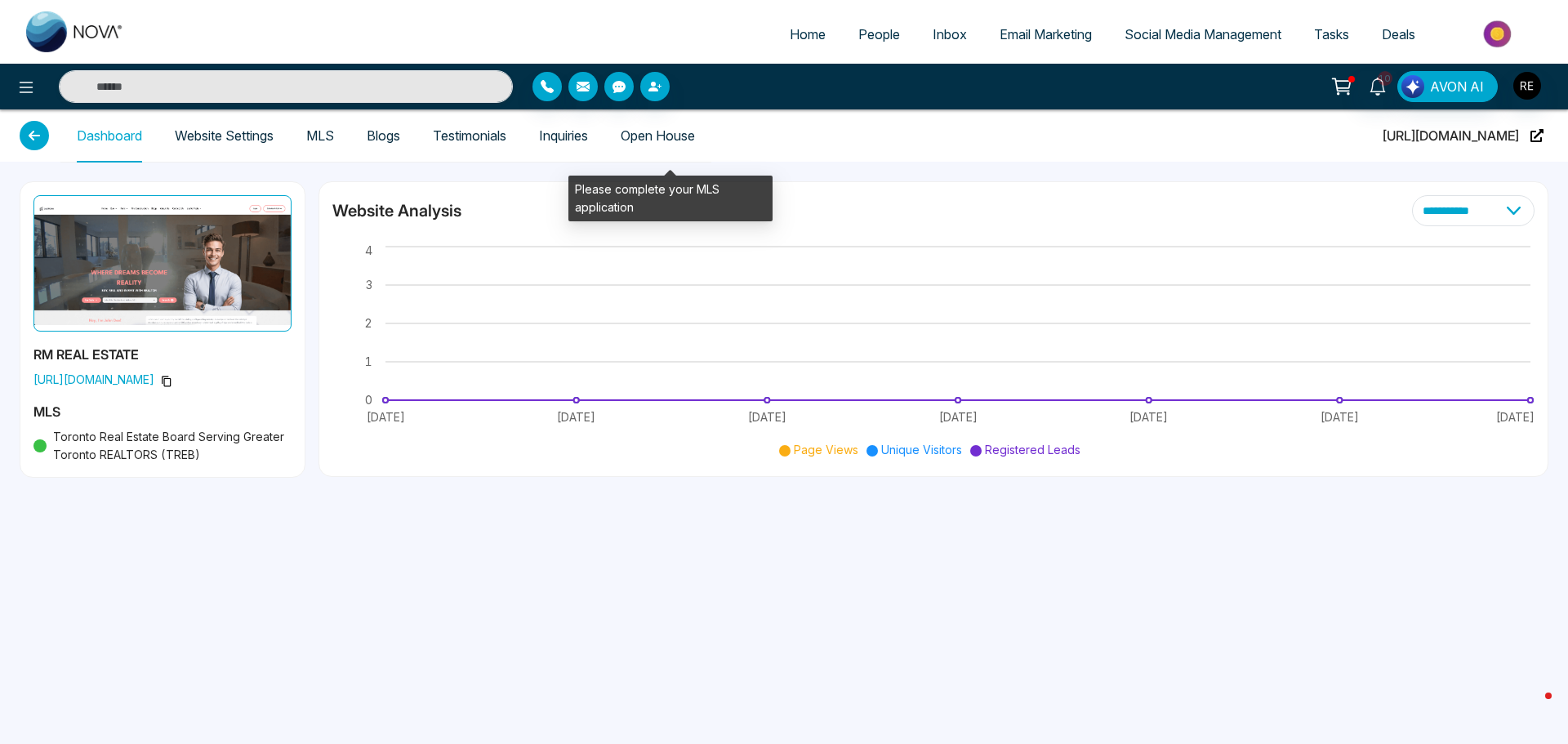
click at [660, 142] on span "Open House" at bounding box center [658, 135] width 75 height 52
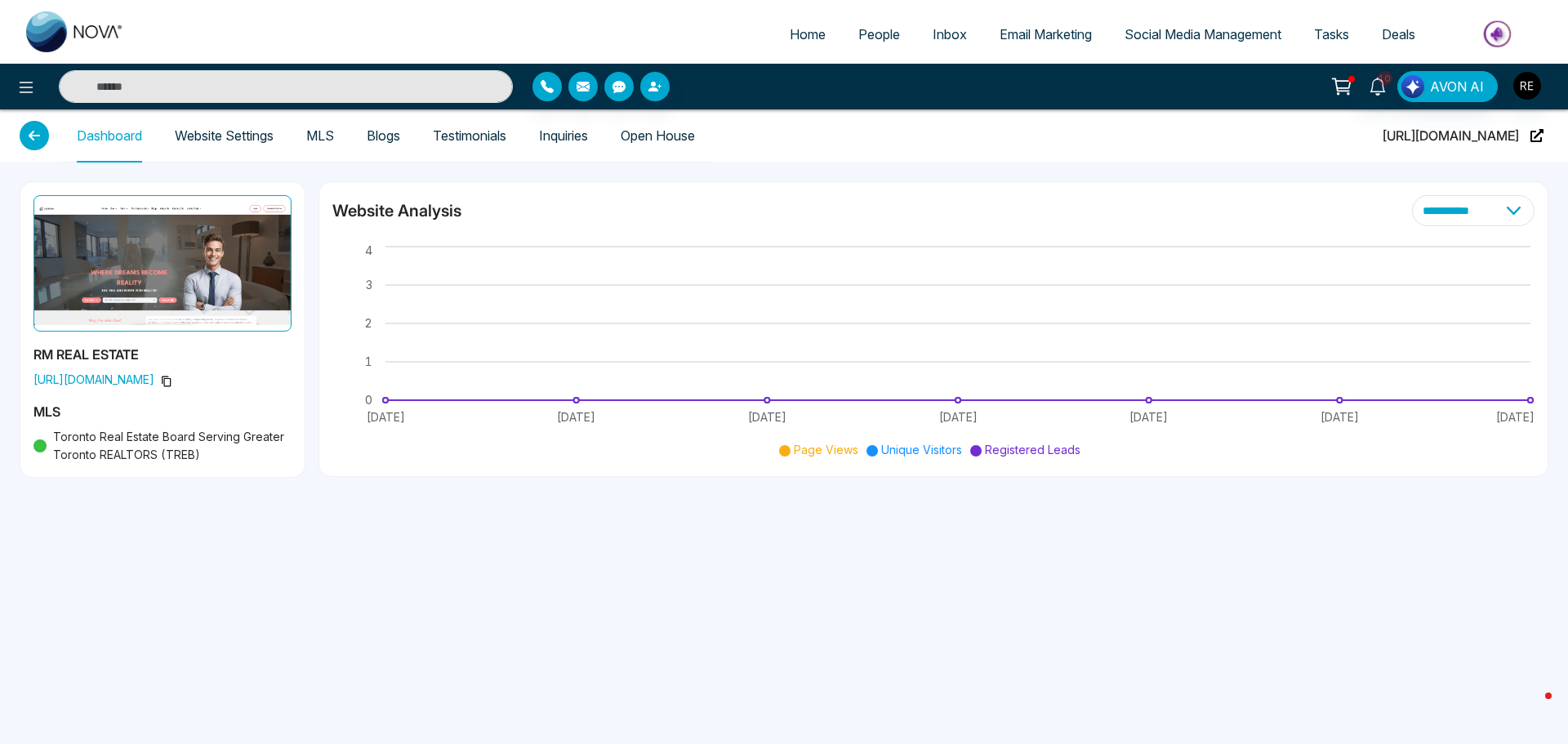
click at [588, 138] on link "Inquiries" at bounding box center [563, 136] width 49 height 14
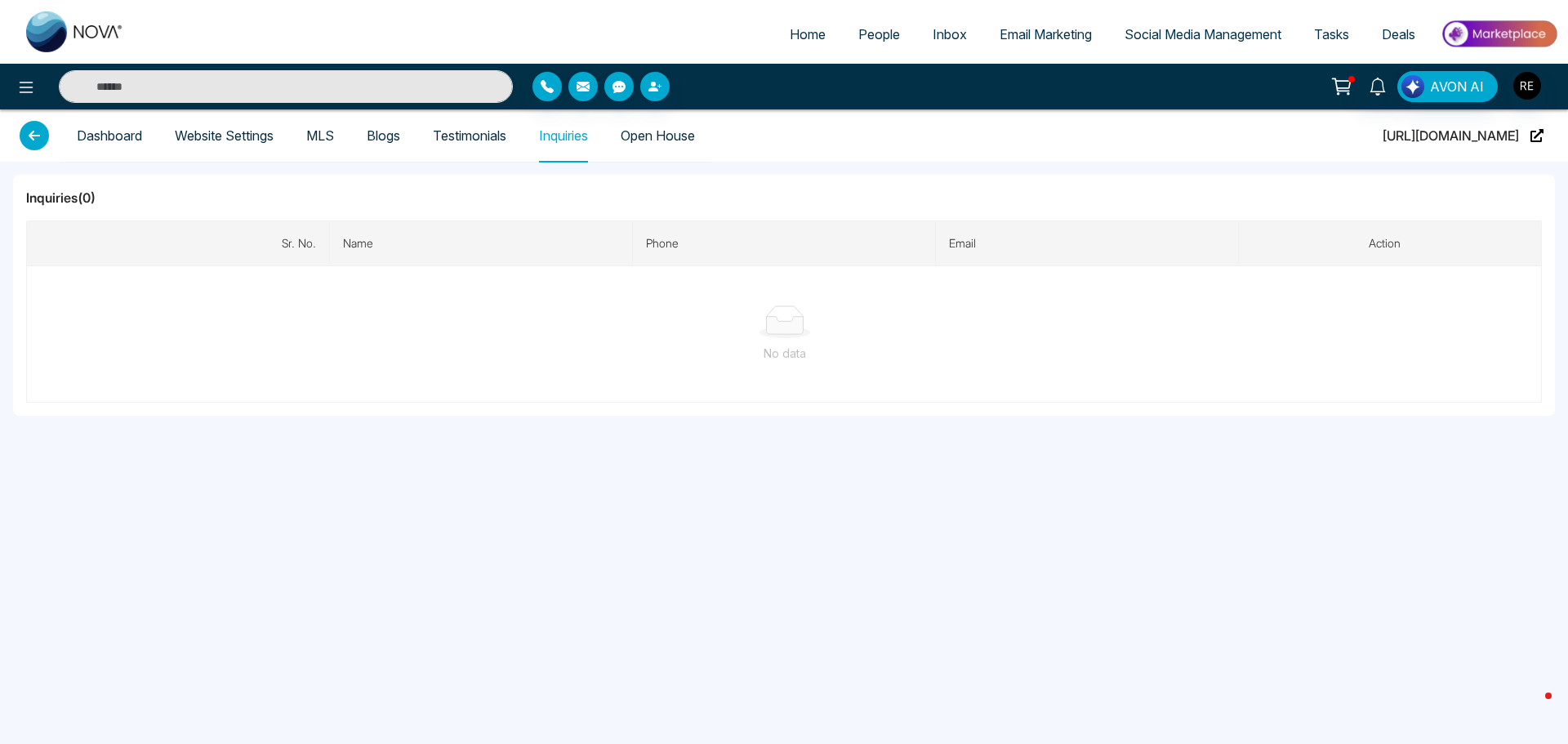
click at [500, 135] on link "Testimonials" at bounding box center [469, 136] width 74 height 14
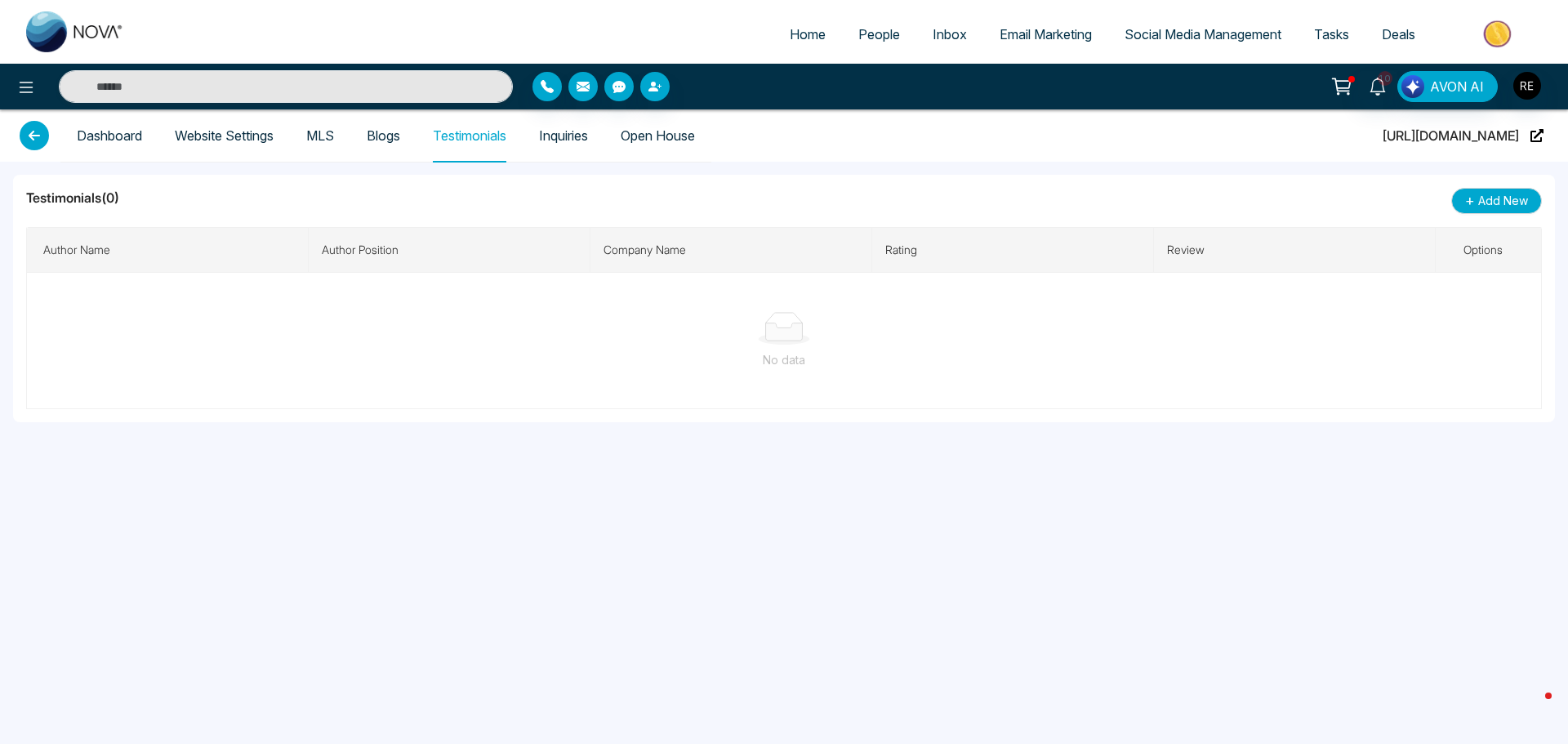
click at [378, 133] on link "Blogs" at bounding box center [383, 136] width 34 height 14
click at [328, 136] on link "MLS" at bounding box center [319, 136] width 28 height 14
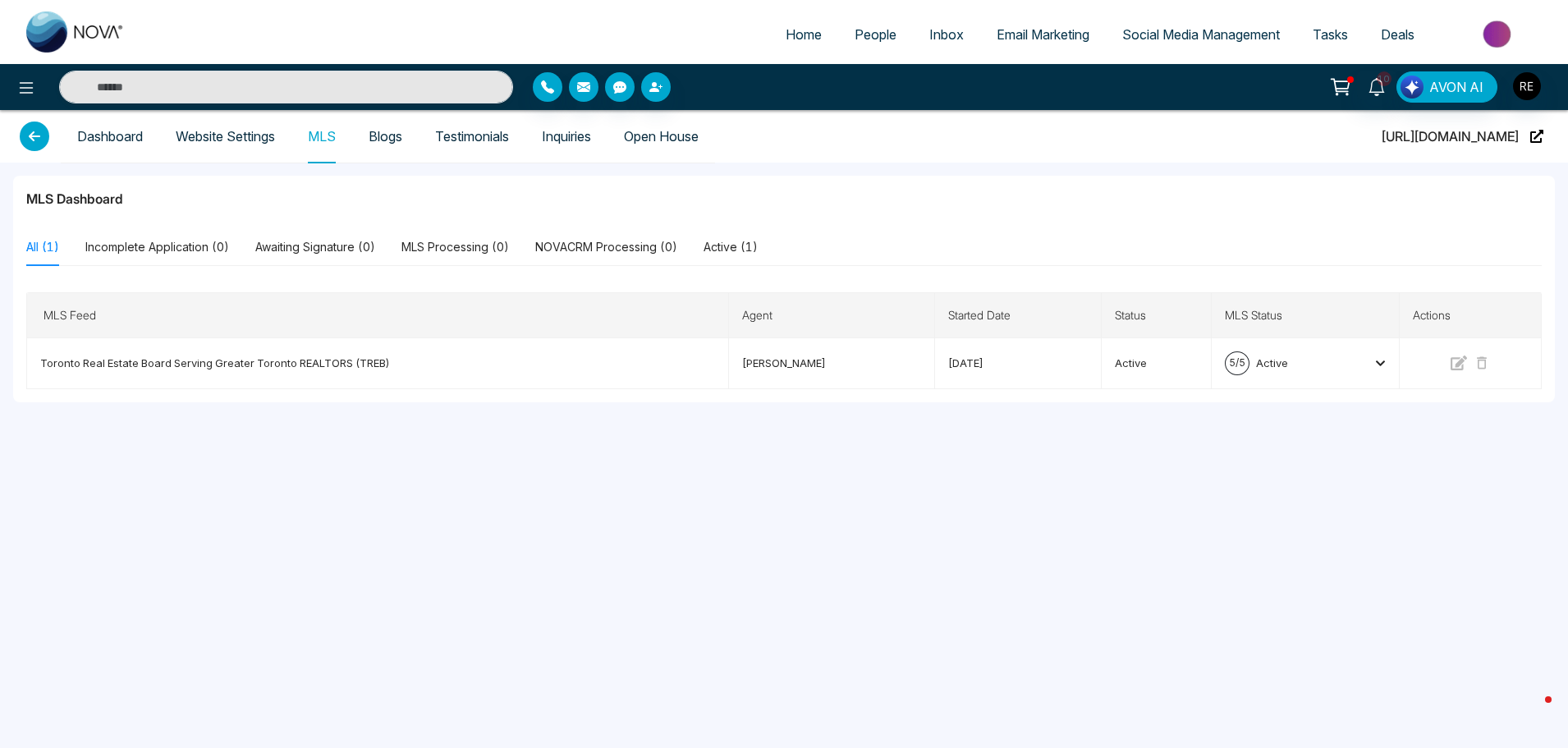
click at [247, 139] on link "Website Settings" at bounding box center [225, 137] width 99 height 14
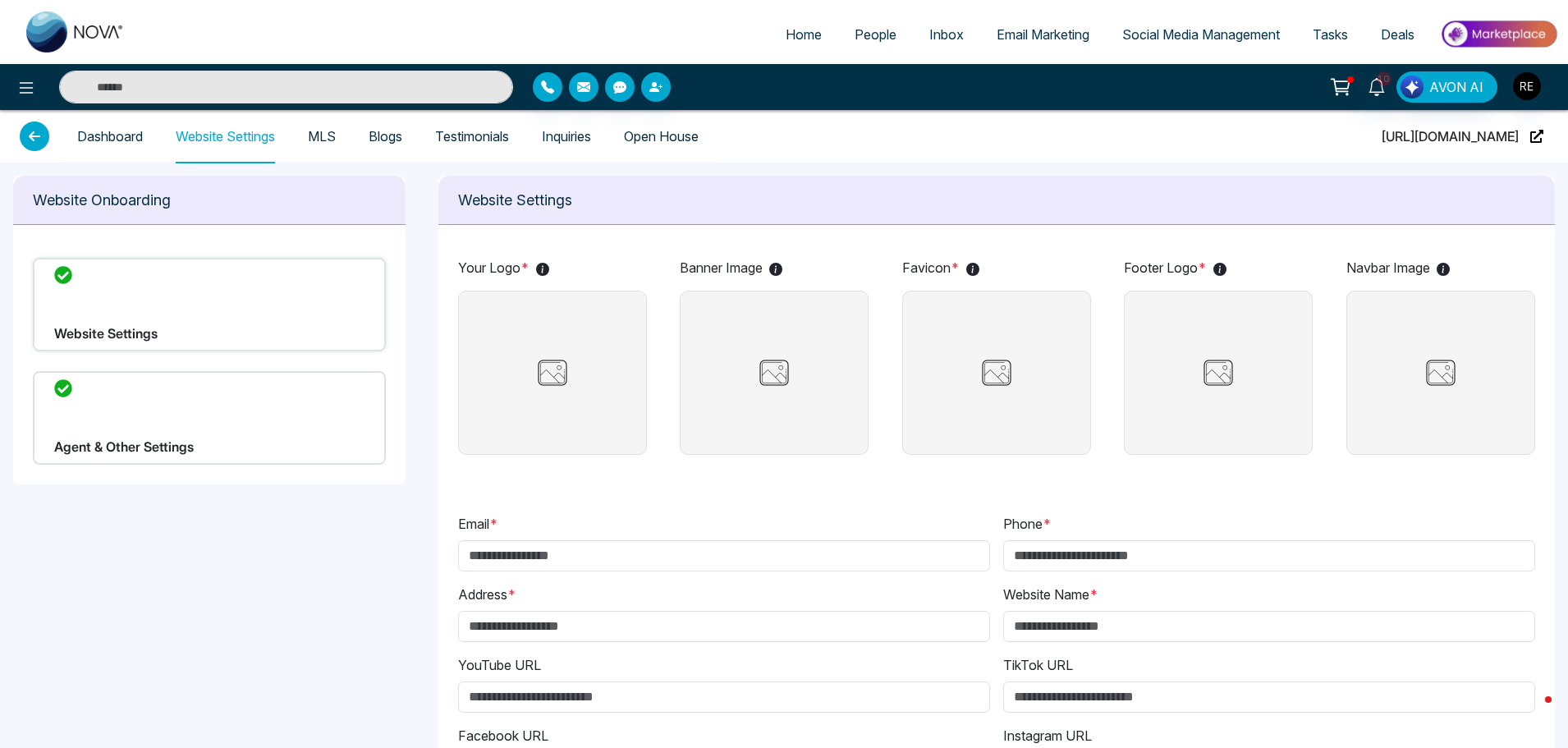
click at [31, 137] on icon at bounding box center [34, 136] width 29 height 29
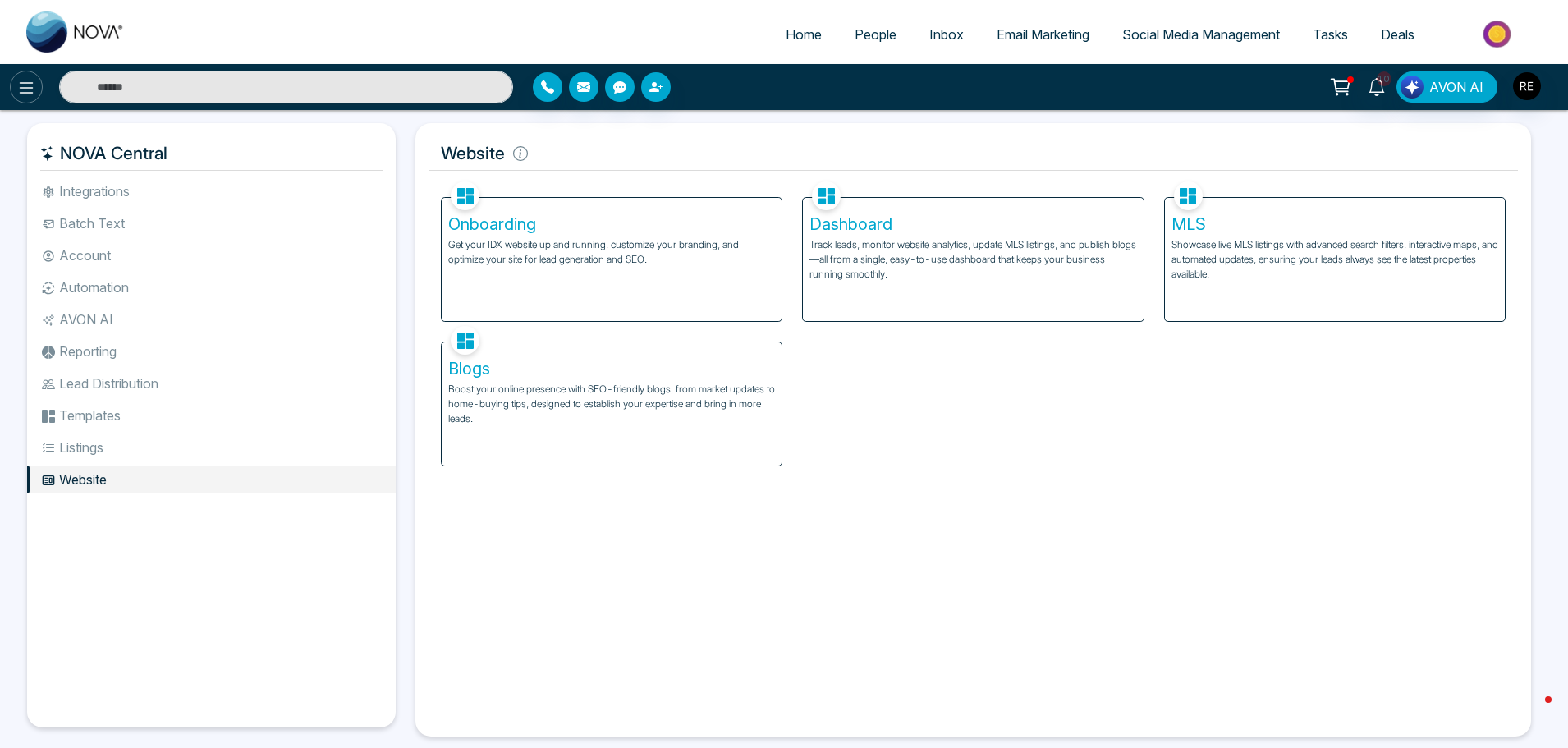
click at [25, 92] on icon at bounding box center [26, 88] width 20 height 20
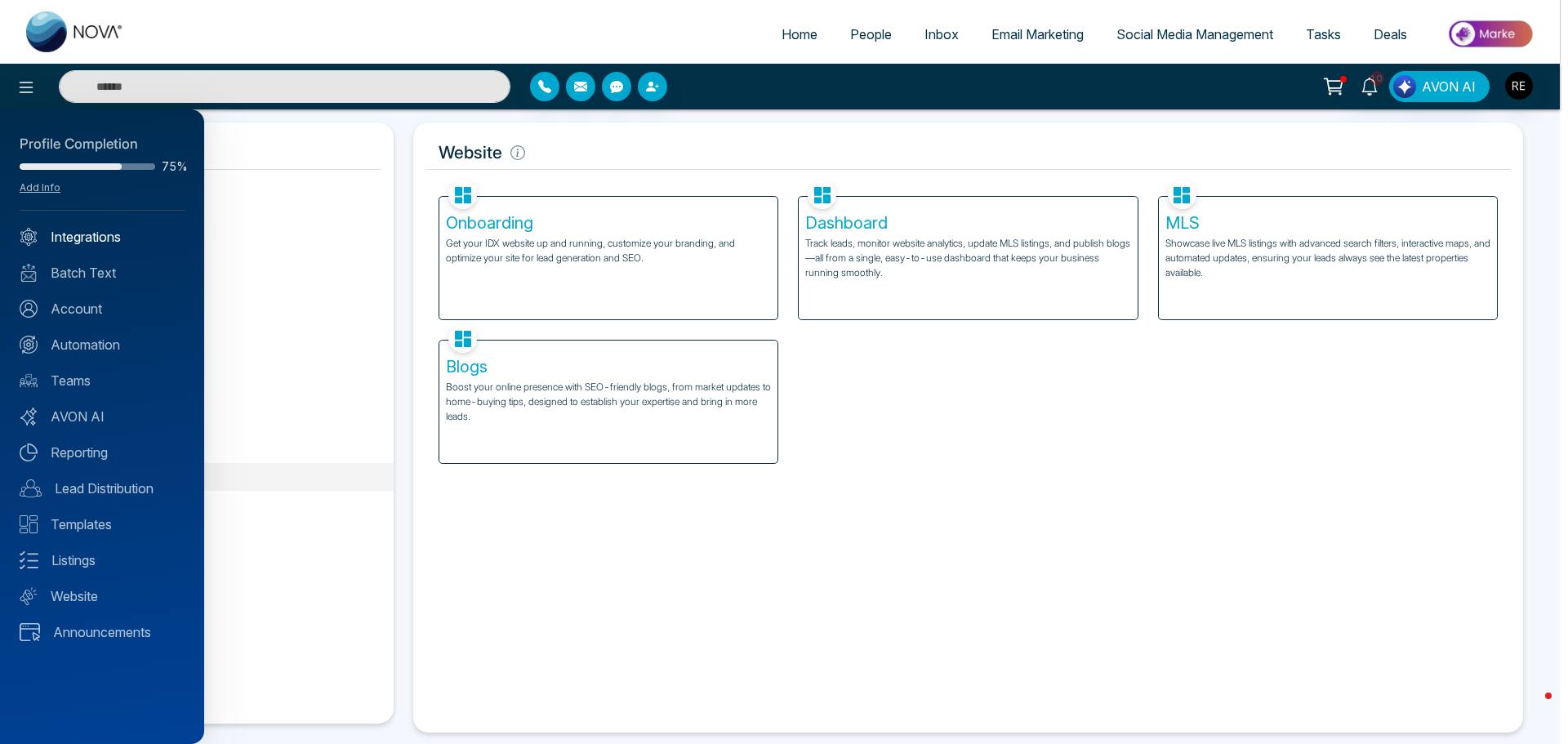
click at [96, 236] on link "Integrations" at bounding box center [102, 236] width 165 height 20
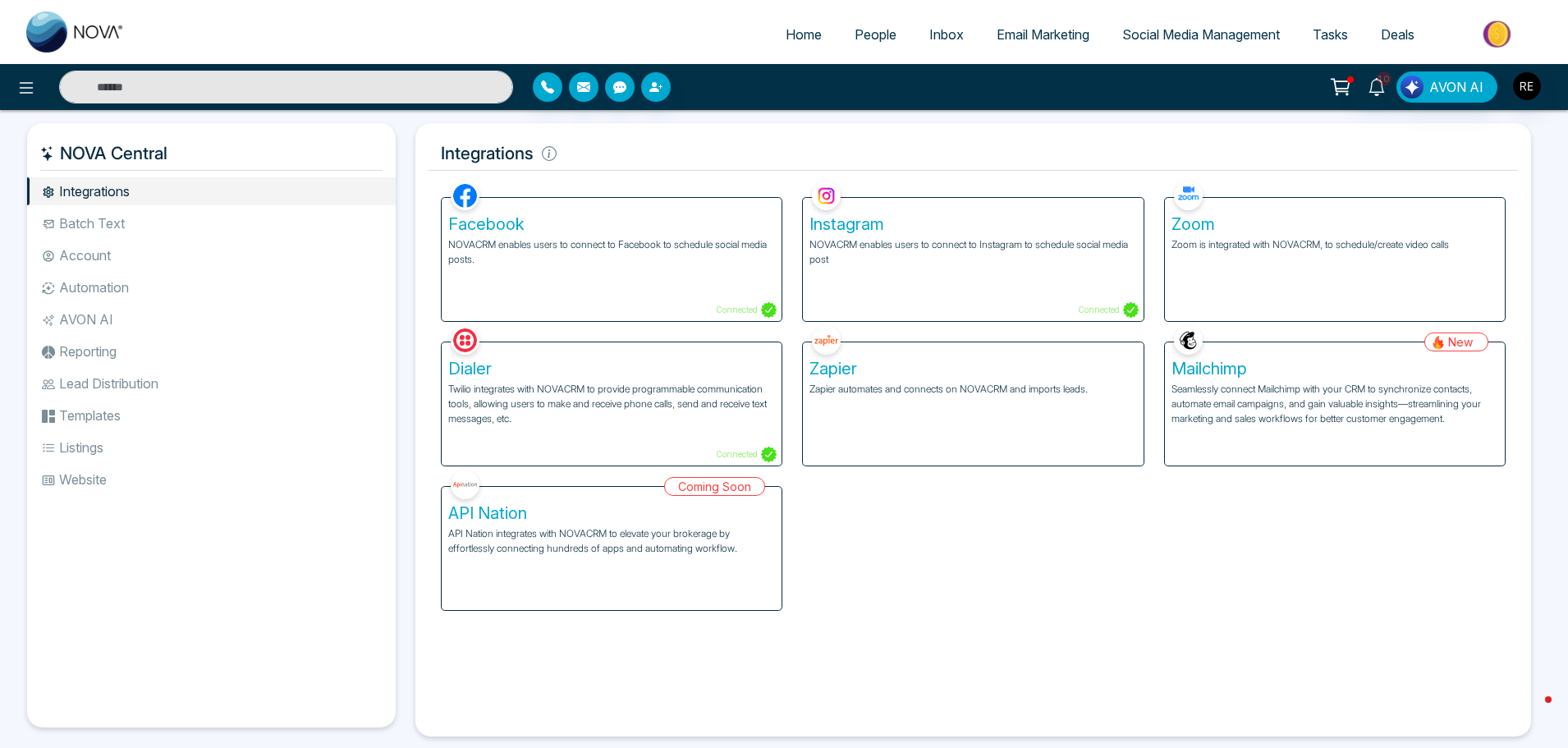
click at [95, 483] on li "Website" at bounding box center [211, 479] width 368 height 28
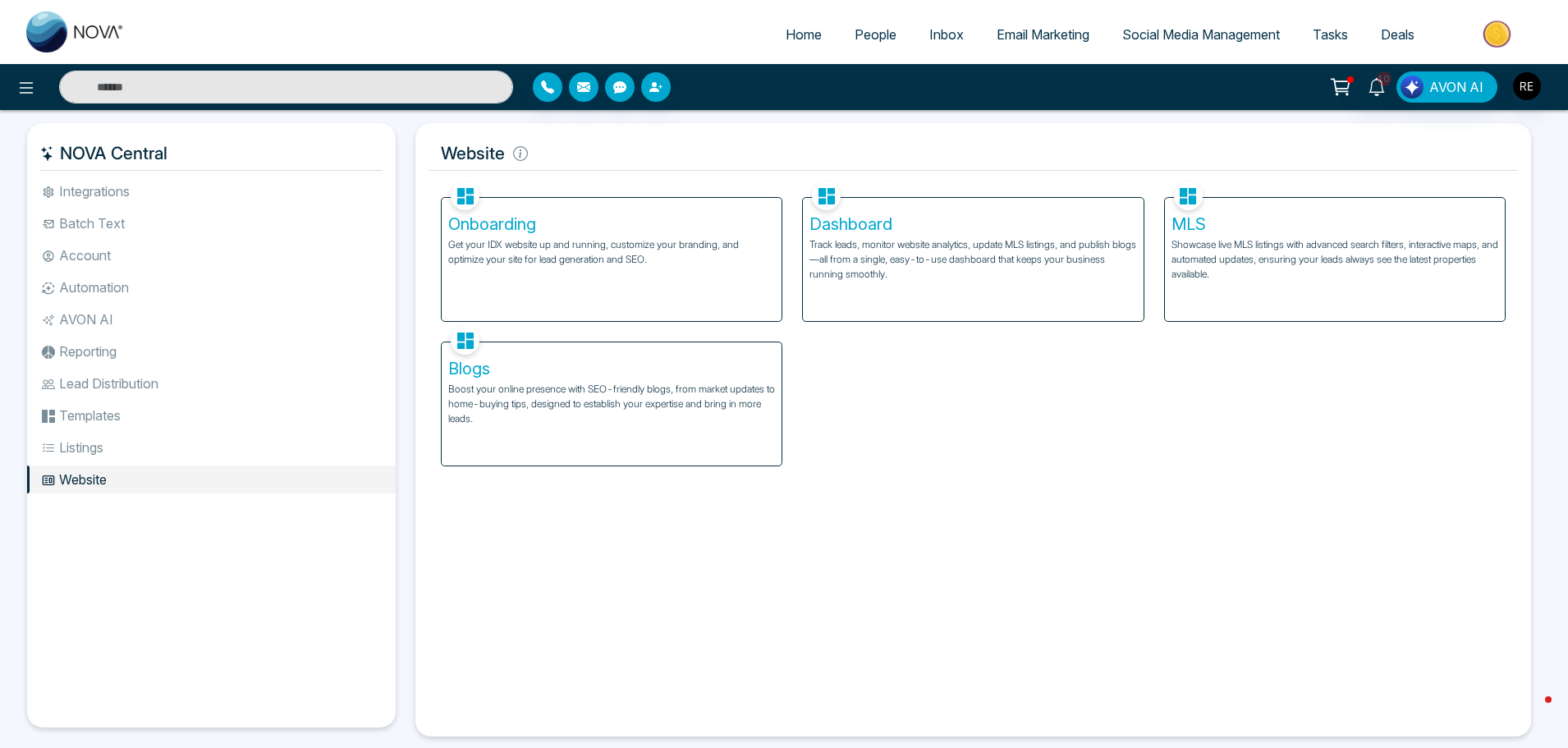
click at [126, 198] on li "Integrations" at bounding box center [211, 190] width 368 height 28
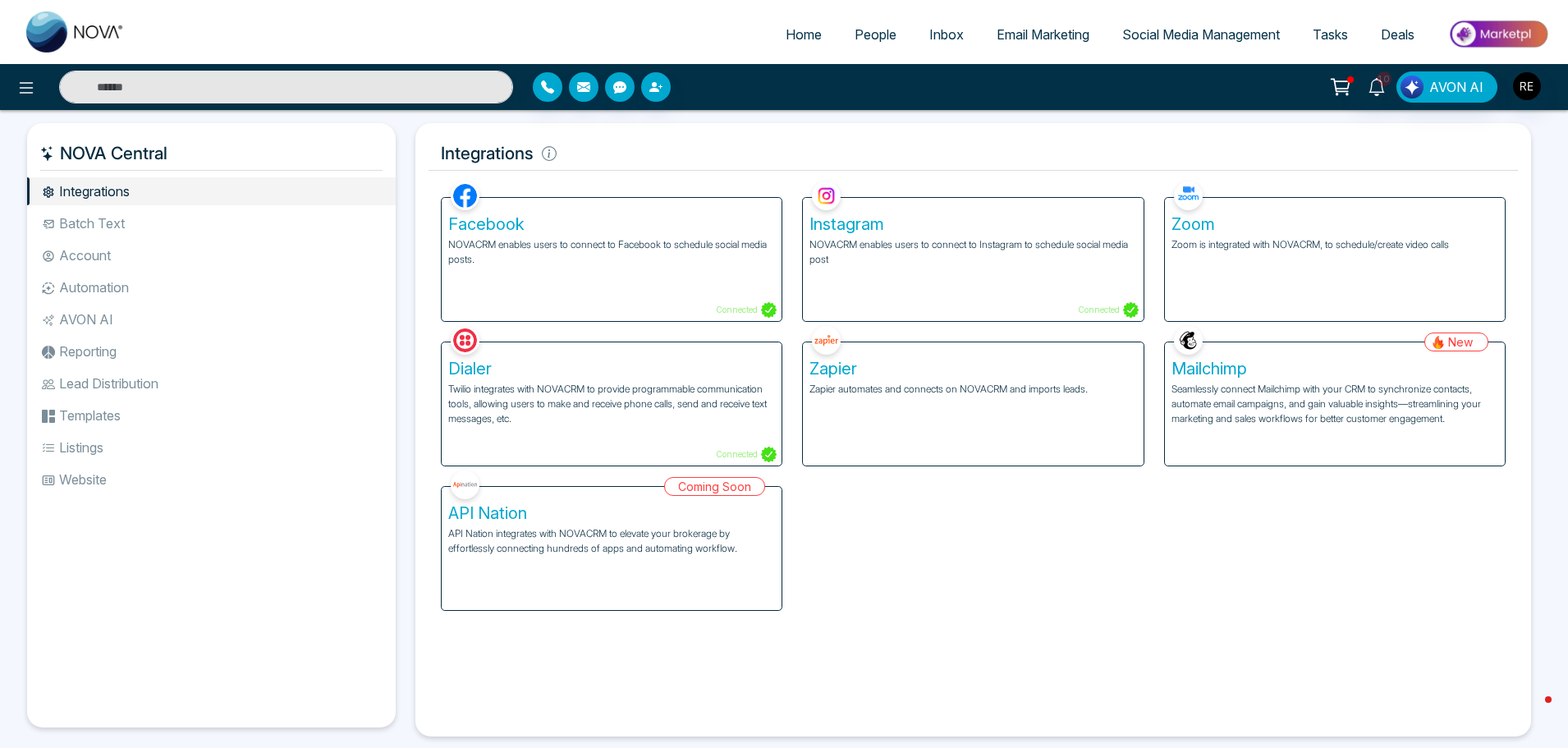
click at [71, 480] on li "Website" at bounding box center [211, 479] width 368 height 28
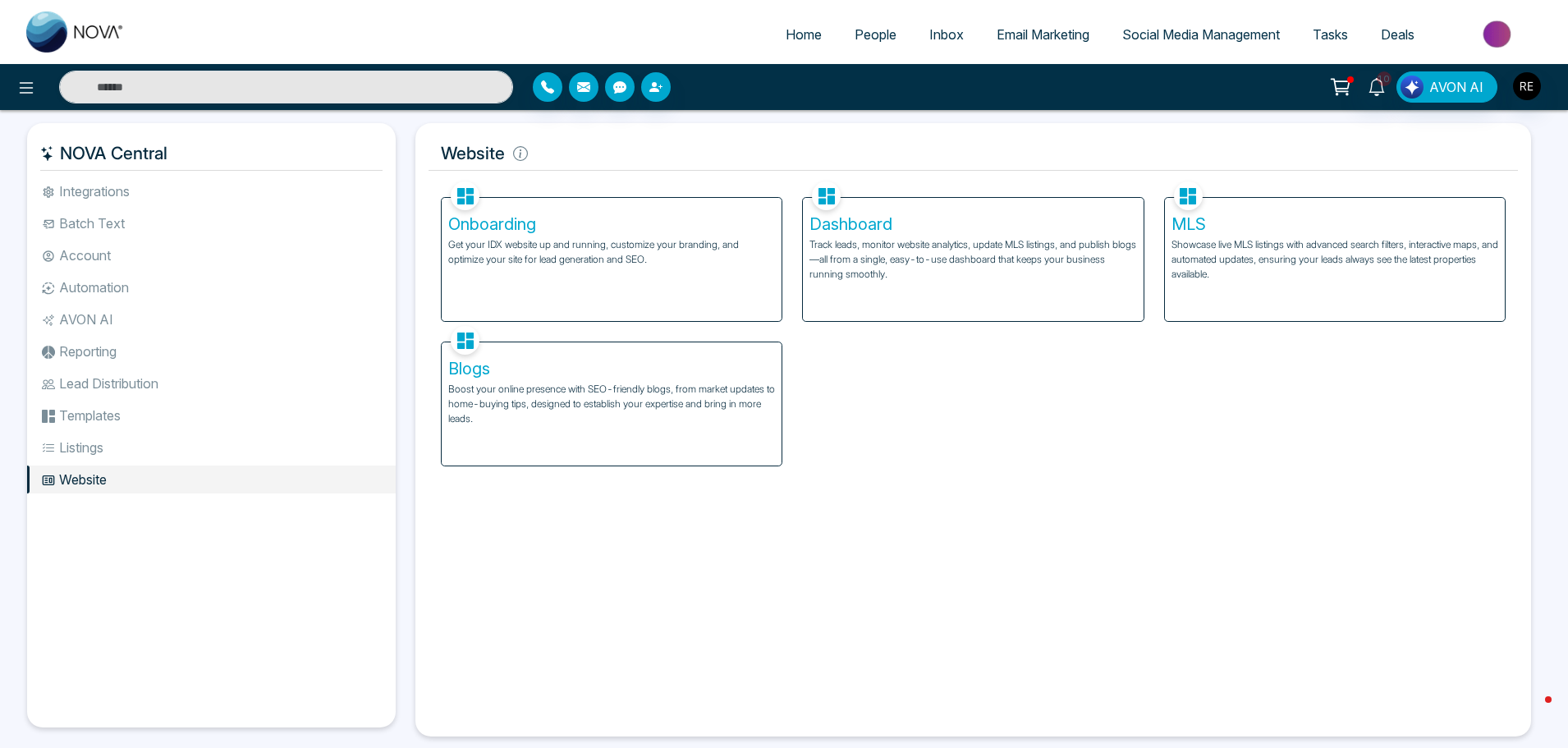
click at [608, 252] on p "Get your IDX website up and running, customize your branding, and optimize your…" at bounding box center [612, 251] width 327 height 29
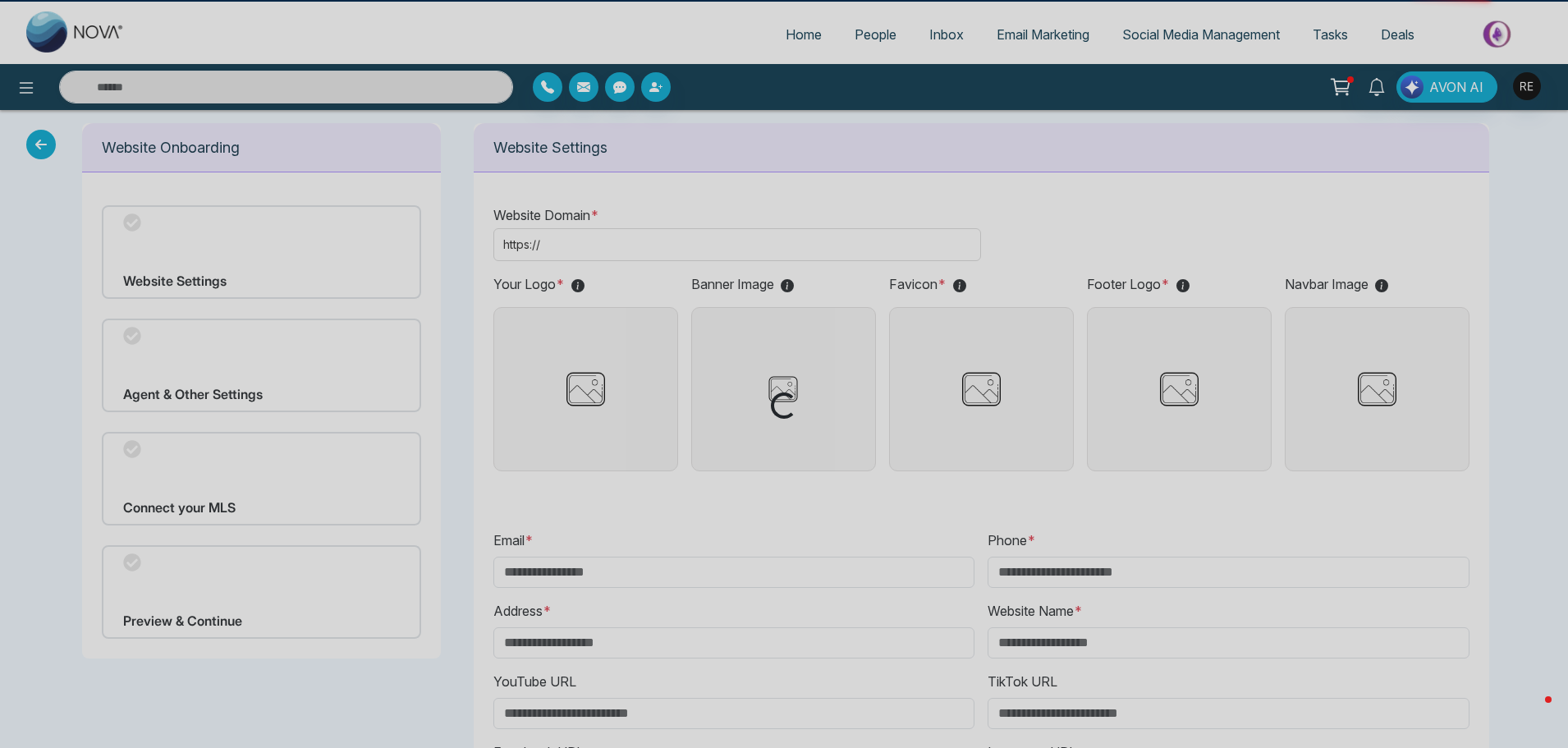
type input "**********"
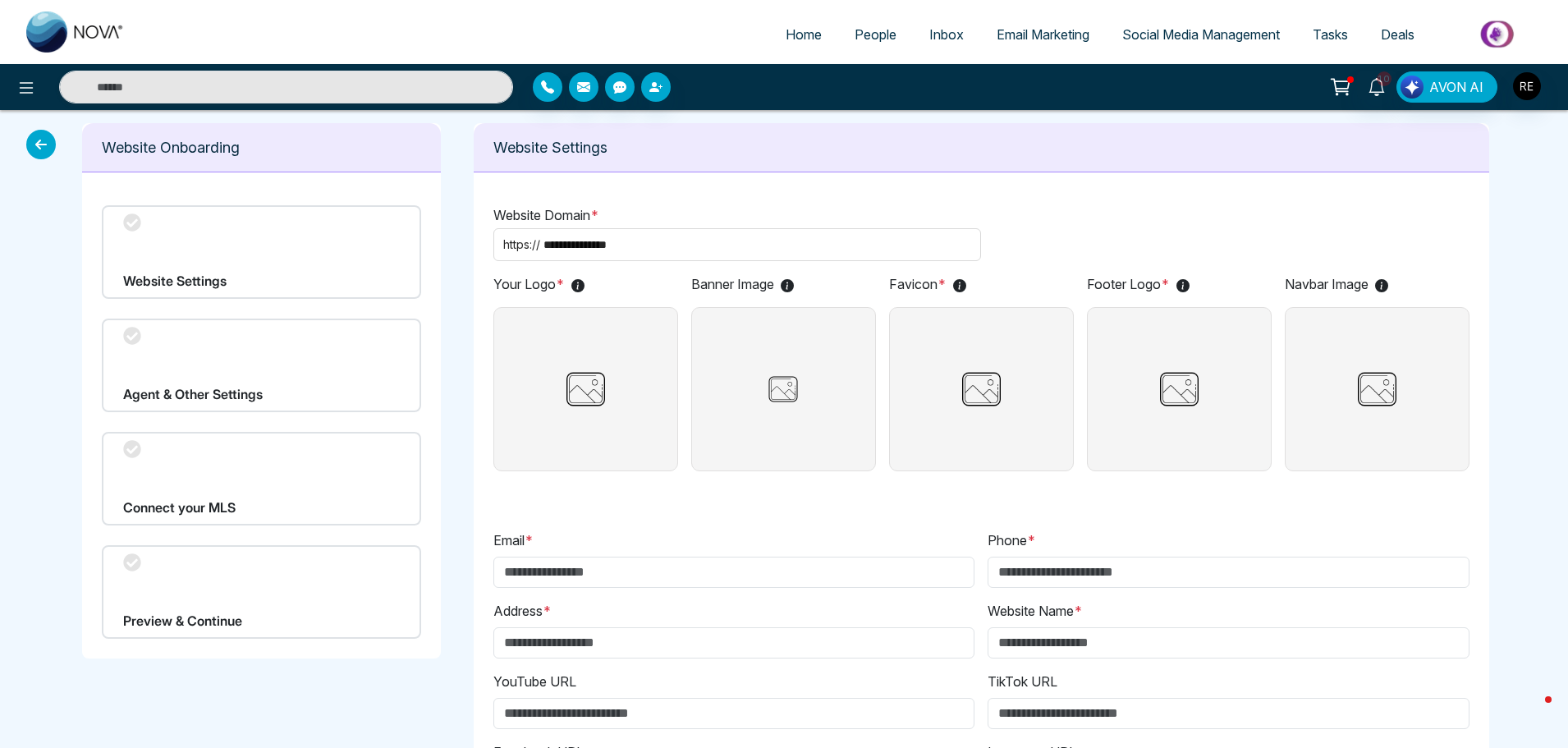
click at [130, 340] on icon at bounding box center [131, 335] width 17 height 17
click at [198, 255] on div "Website Settings" at bounding box center [261, 252] width 319 height 94
click at [714, 287] on p "Banner Image" at bounding box center [783, 284] width 185 height 20
click at [923, 291] on p "Favicon *" at bounding box center [981, 284] width 185 height 20
click at [1095, 291] on p "Footer Logo *" at bounding box center [1178, 284] width 185 height 20
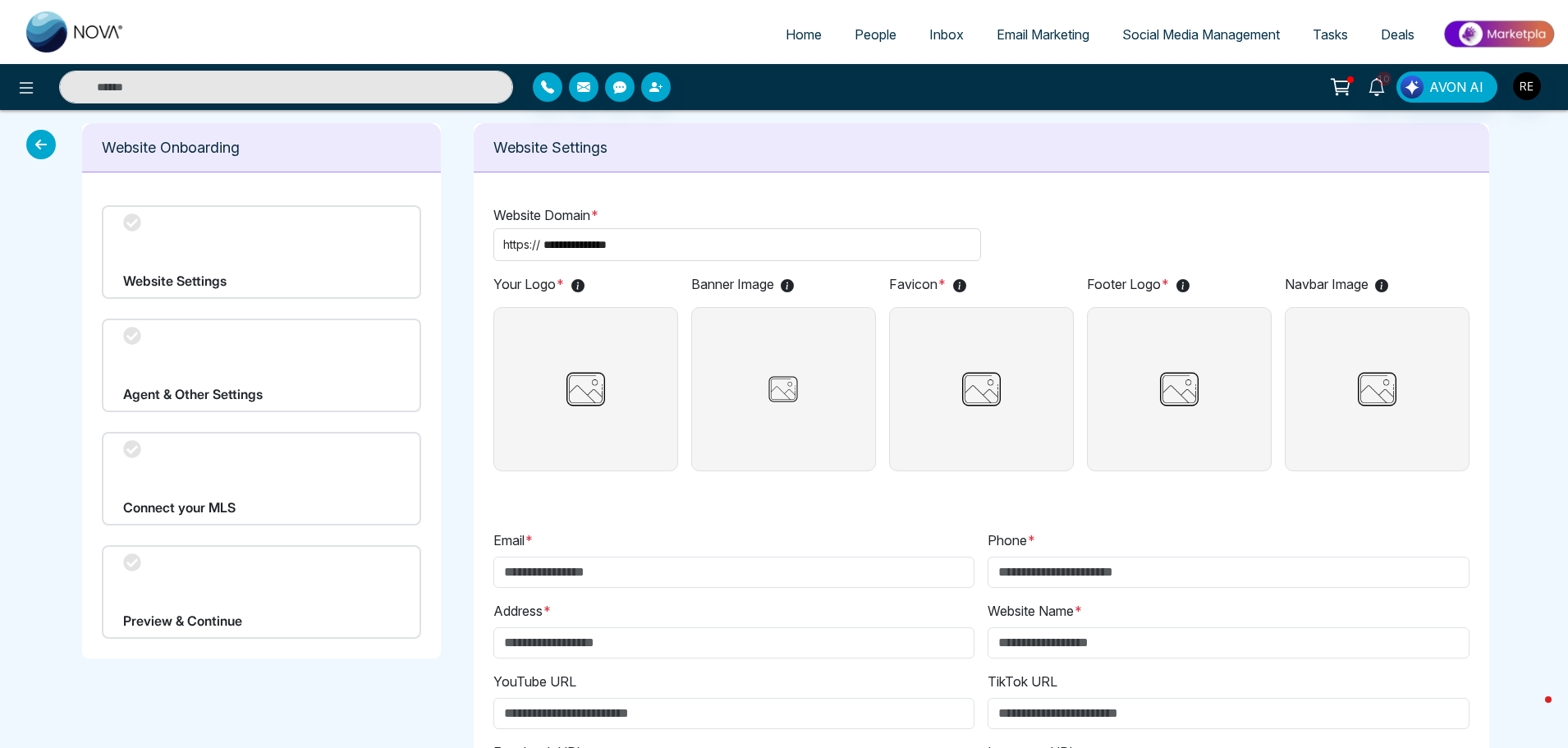
click at [1329, 283] on p "Navbar Image" at bounding box center [1377, 284] width 185 height 20
drag, startPoint x: 23, startPoint y: 147, endPoint x: 63, endPoint y: 145, distance: 40.0
click at [31, 147] on div "**********" at bounding box center [784, 599] width 1568 height 979
click at [40, 142] on icon at bounding box center [40, 144] width 29 height 29
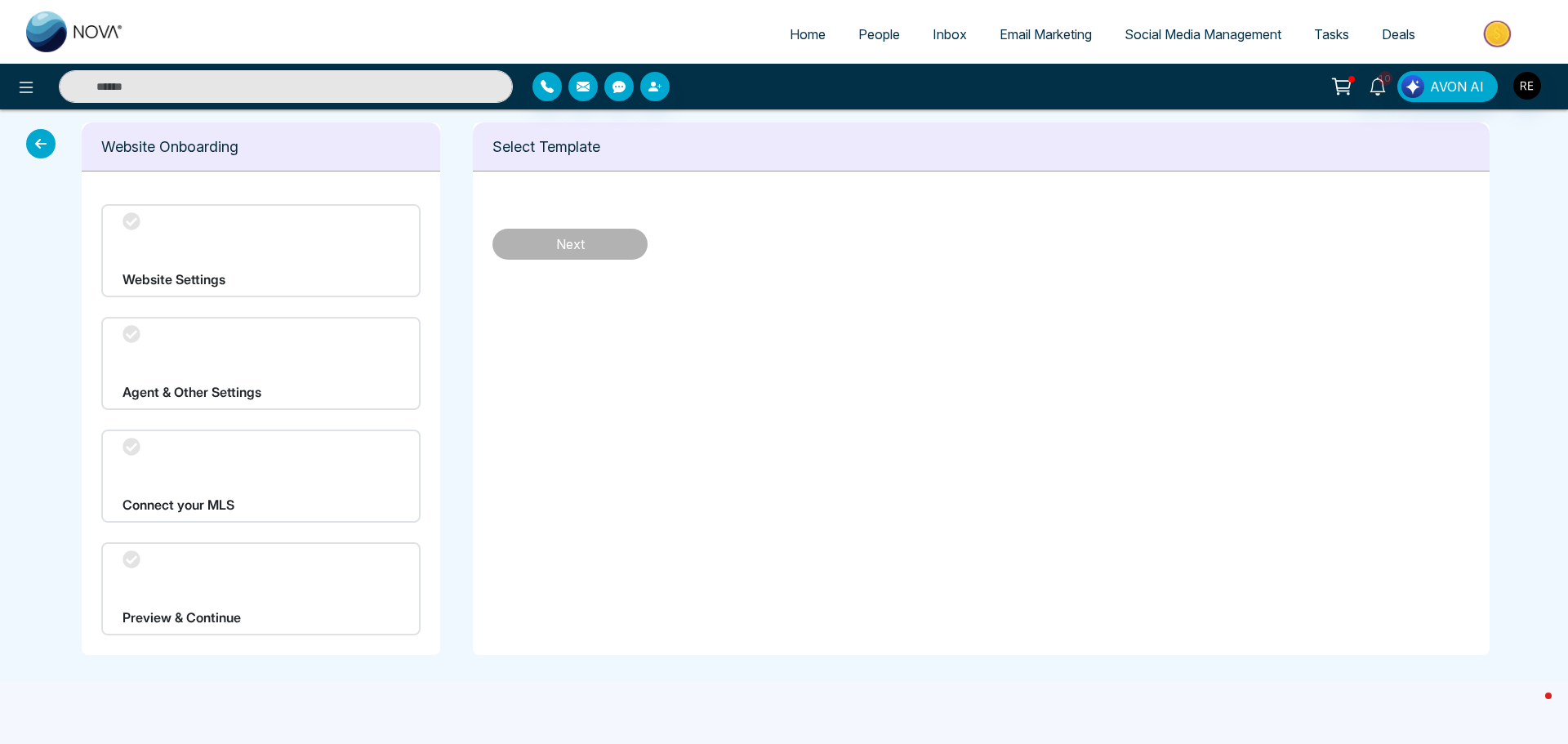
click at [173, 377] on div "Agent & Other Settings" at bounding box center [260, 363] width 319 height 93
click at [37, 142] on icon at bounding box center [40, 143] width 29 height 29
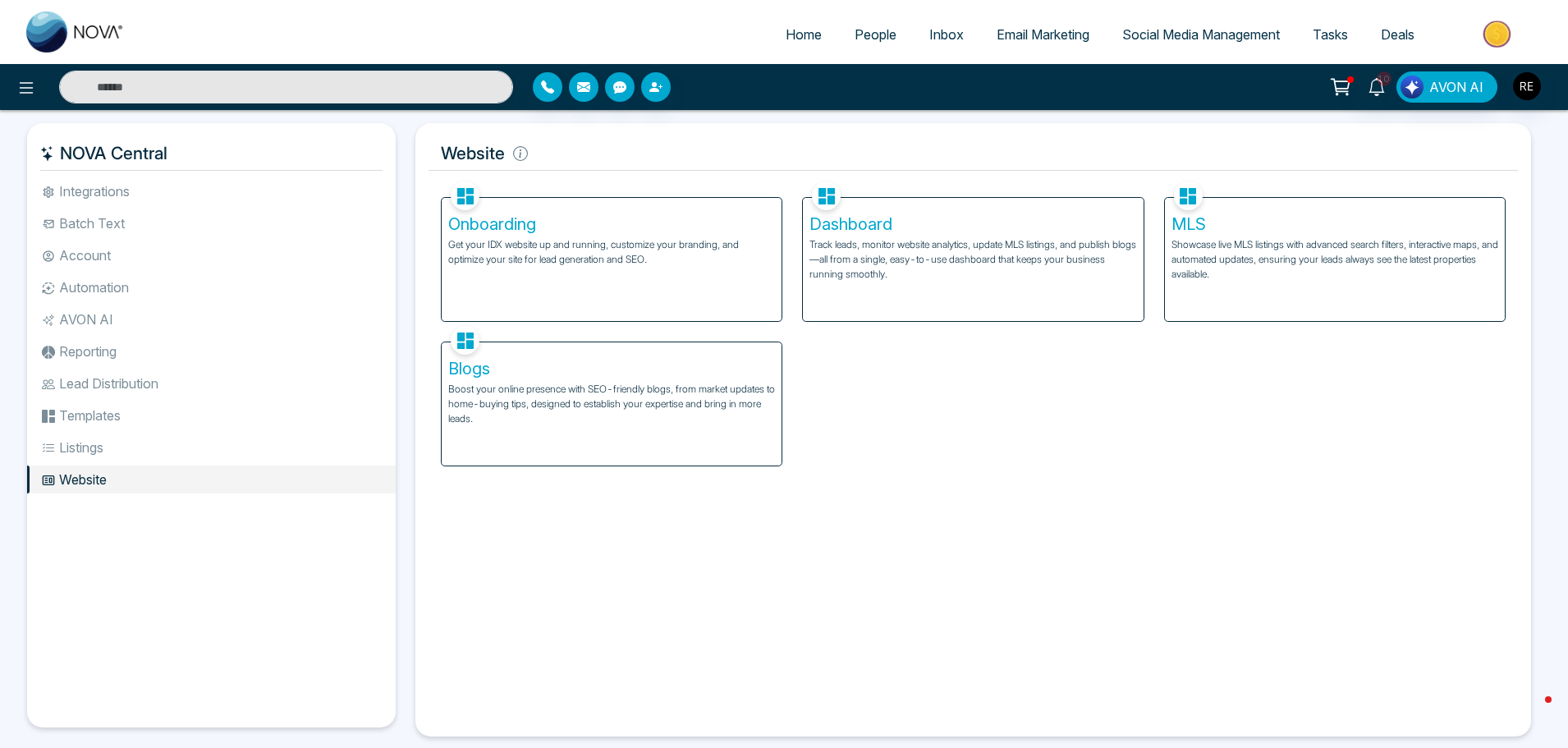
click at [95, 421] on li "Templates" at bounding box center [211, 415] width 368 height 28
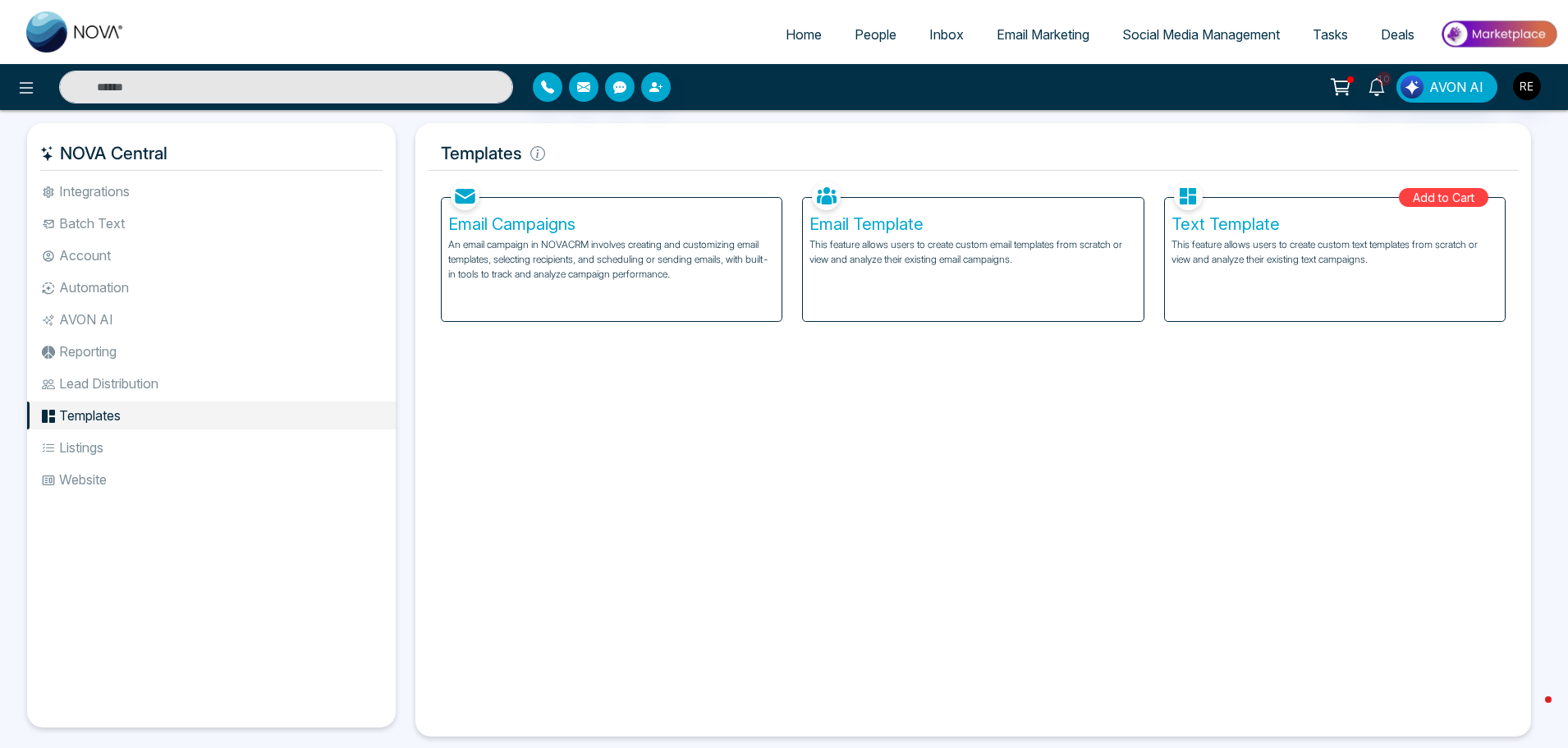
click at [97, 391] on li "Lead Distribution" at bounding box center [211, 382] width 368 height 28
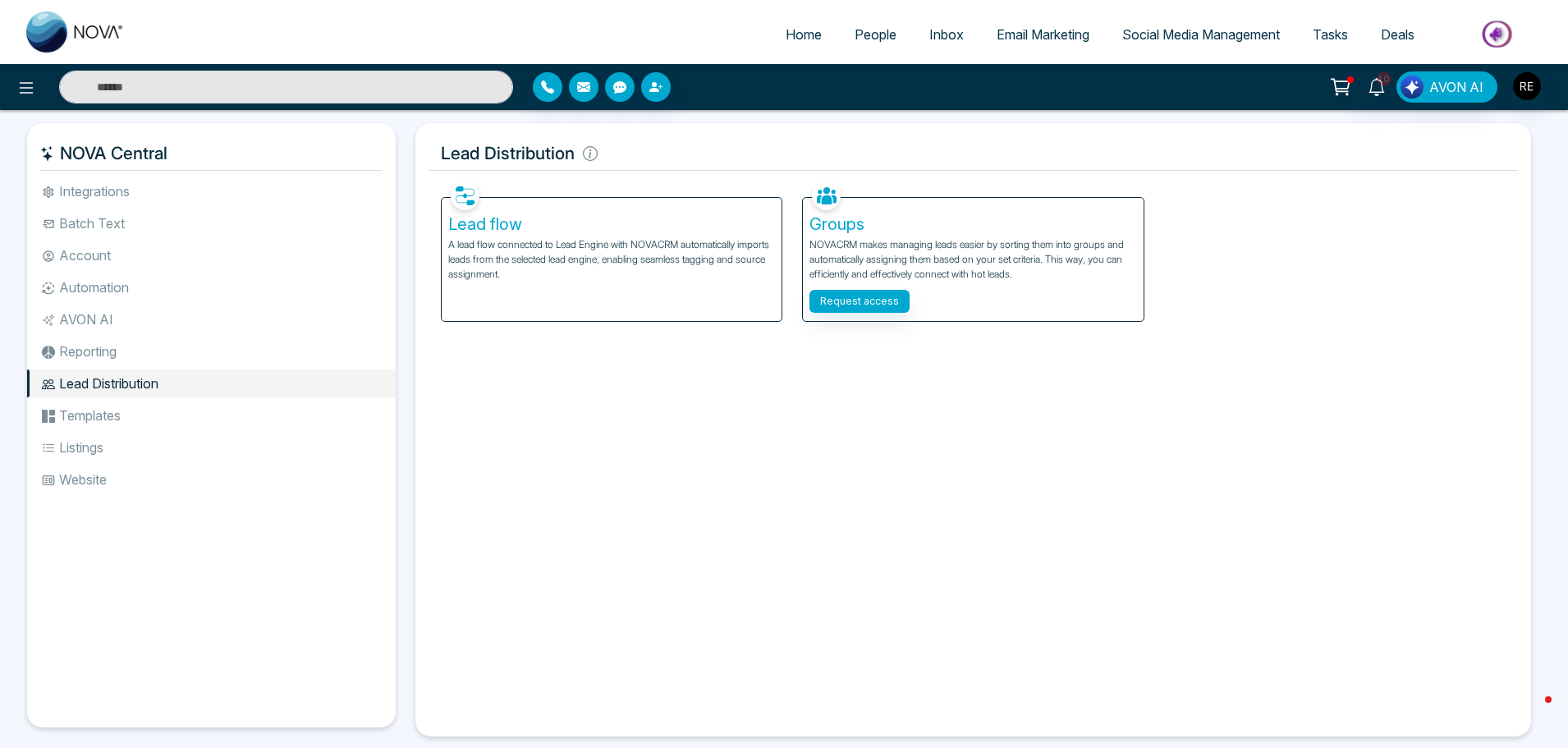
click at [96, 357] on li "Reporting" at bounding box center [211, 351] width 368 height 28
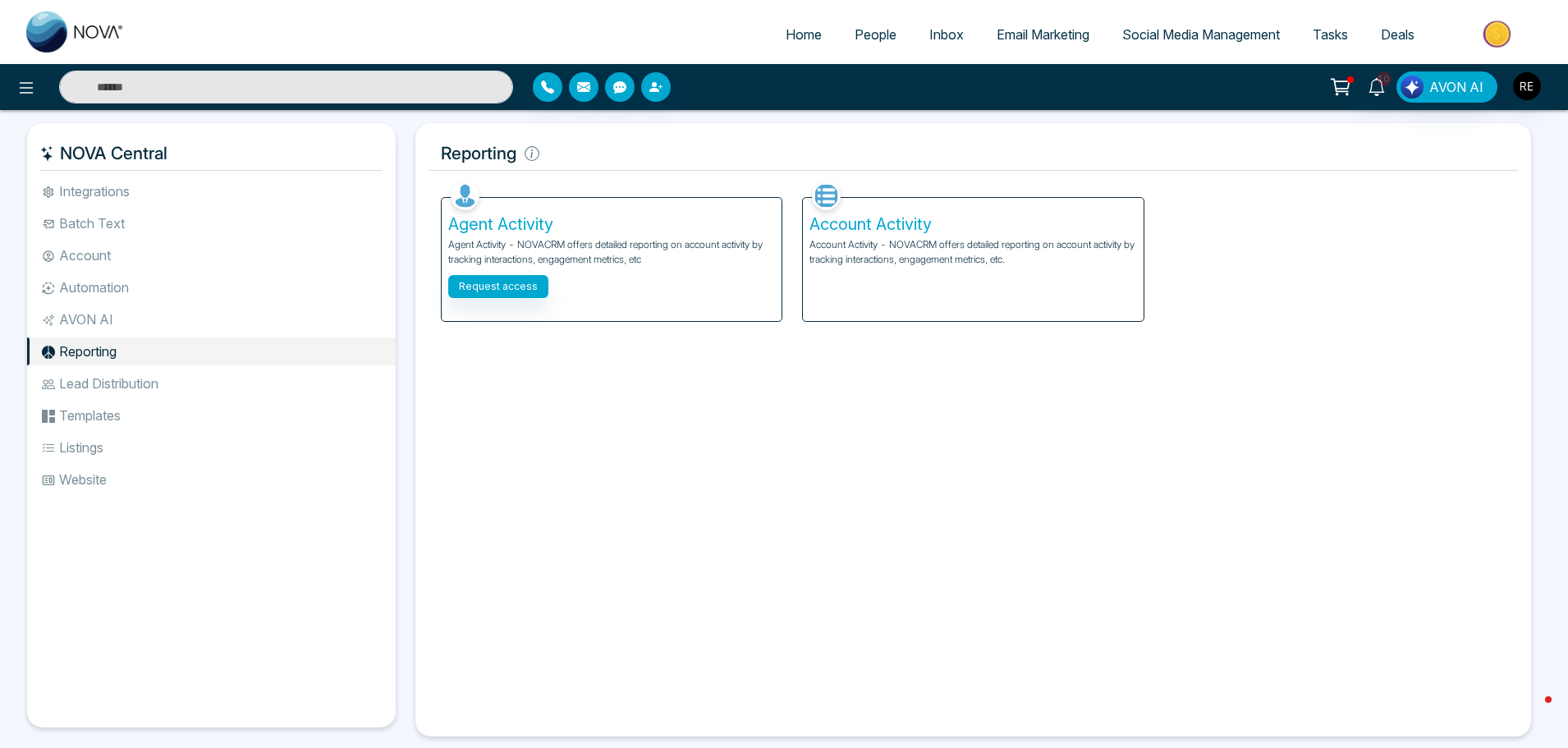
click at [86, 324] on li "AVON AI" at bounding box center [211, 319] width 368 height 28
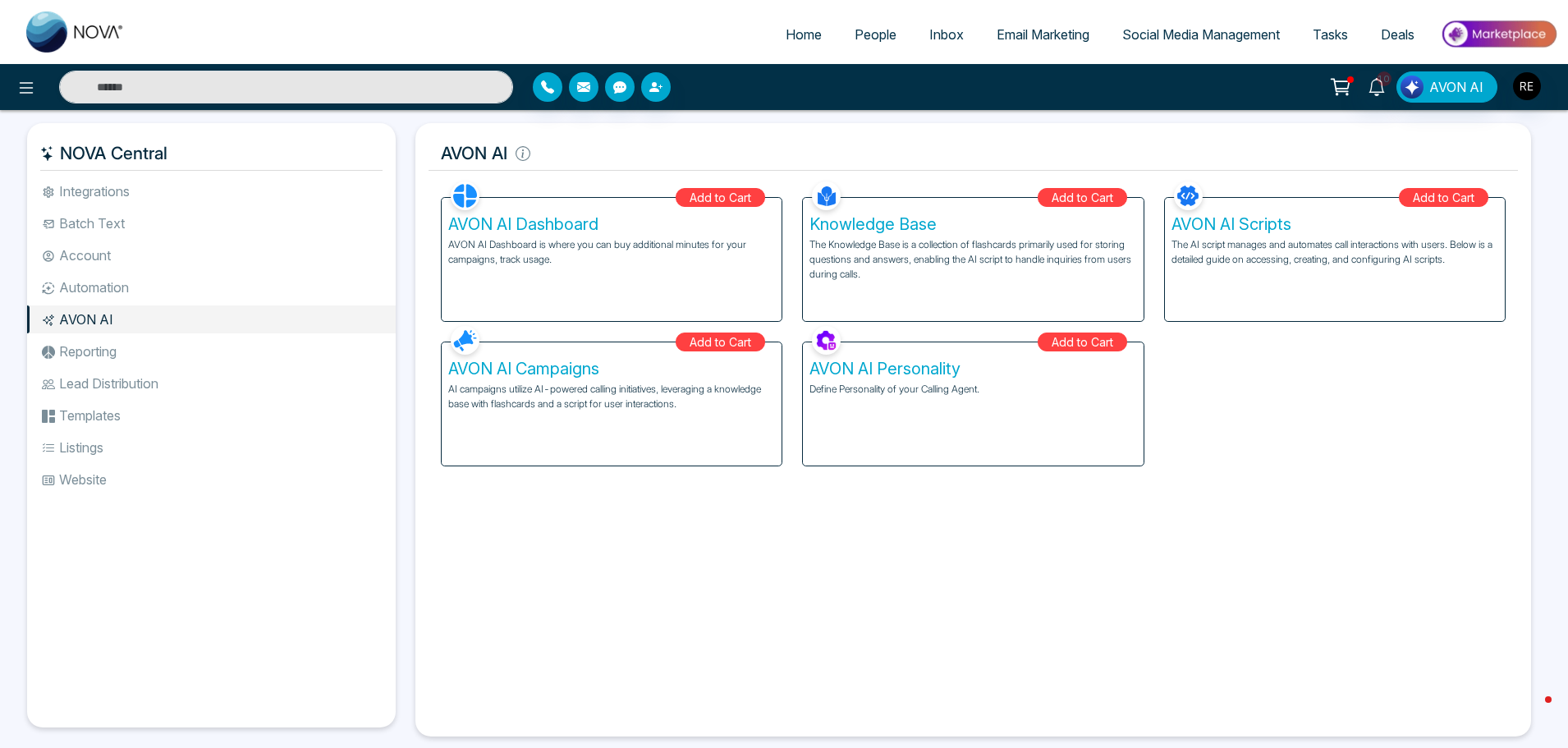
click at [101, 288] on li "Automation" at bounding box center [211, 287] width 368 height 28
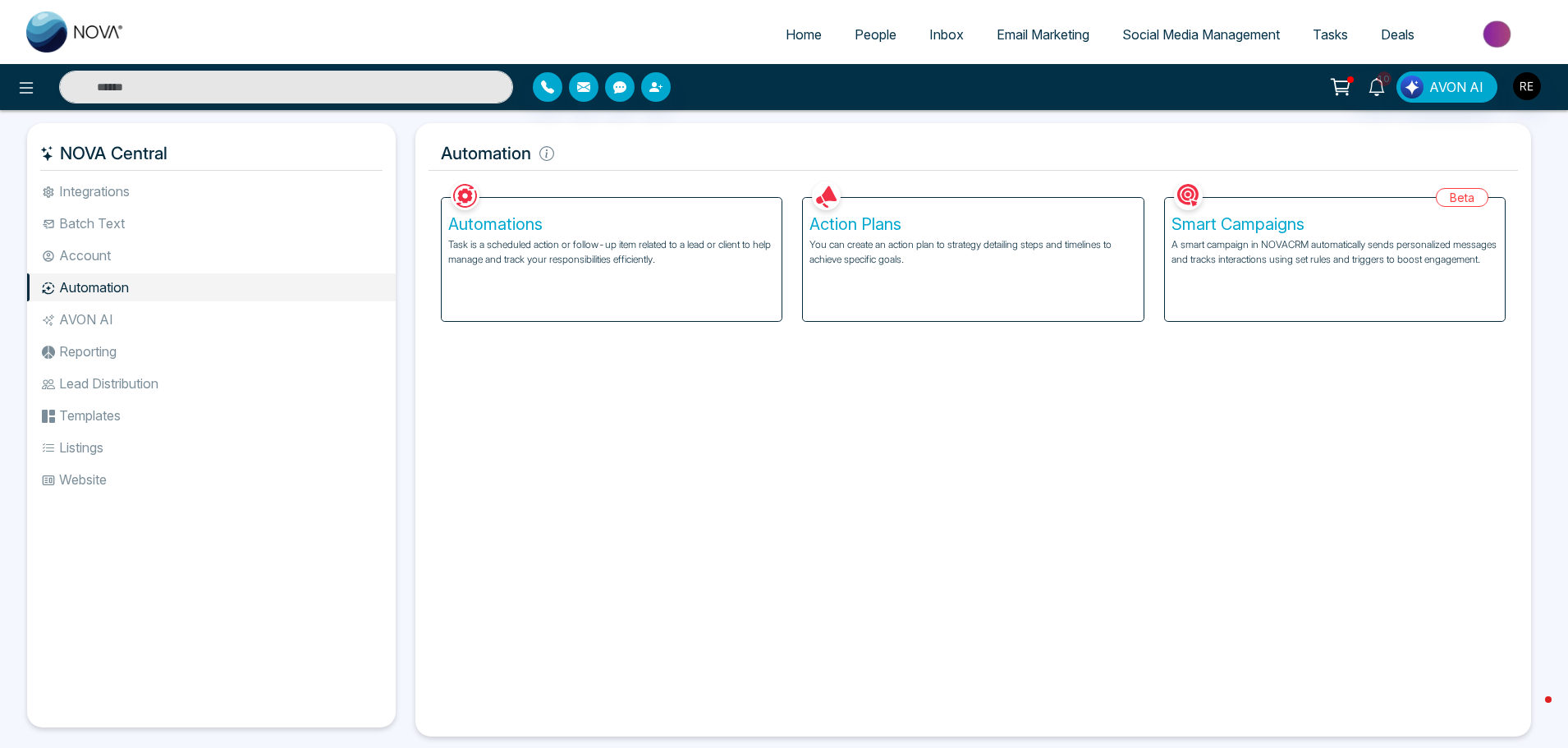
click at [89, 260] on li "Account" at bounding box center [211, 255] width 368 height 28
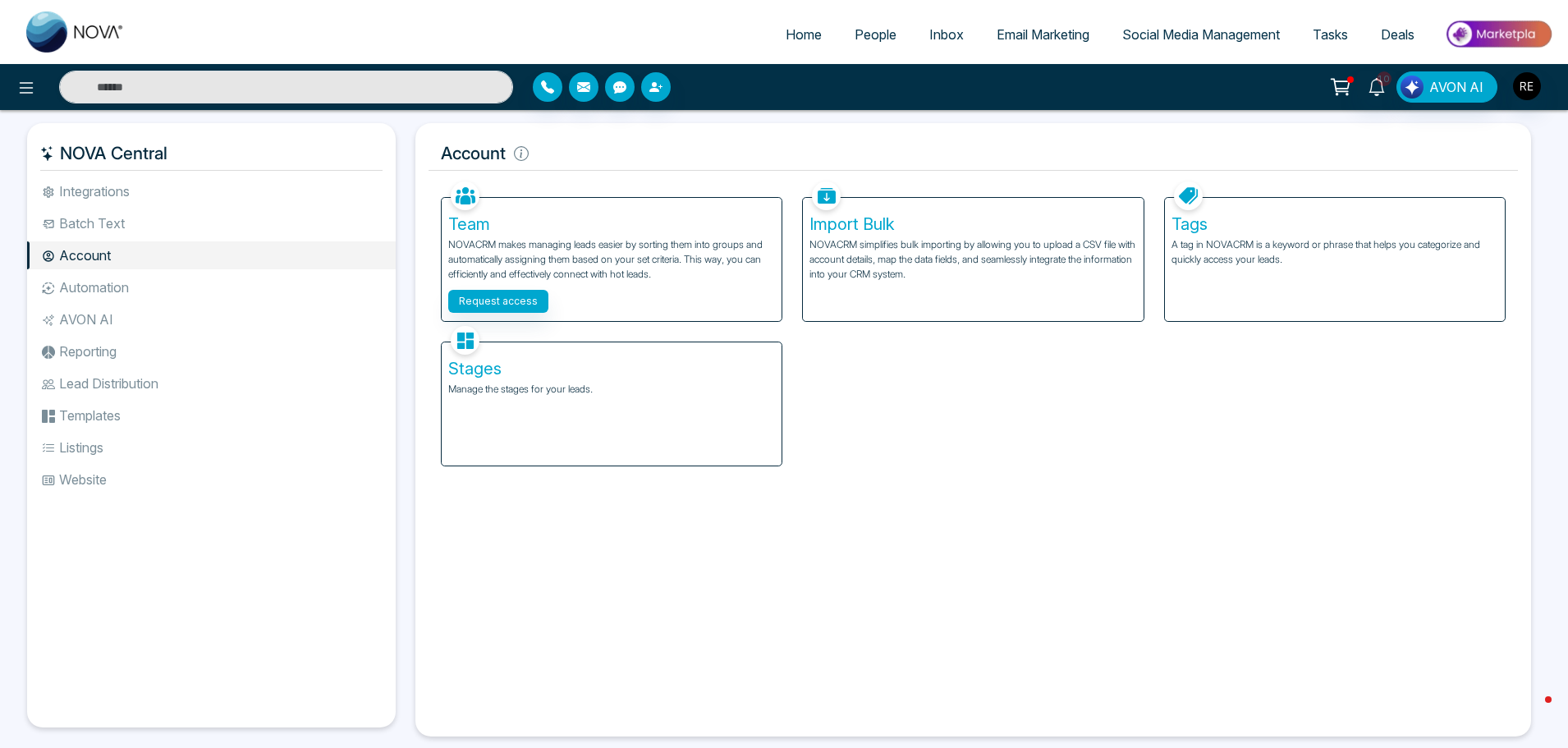
click at [101, 219] on li "Batch Text" at bounding box center [211, 223] width 368 height 28
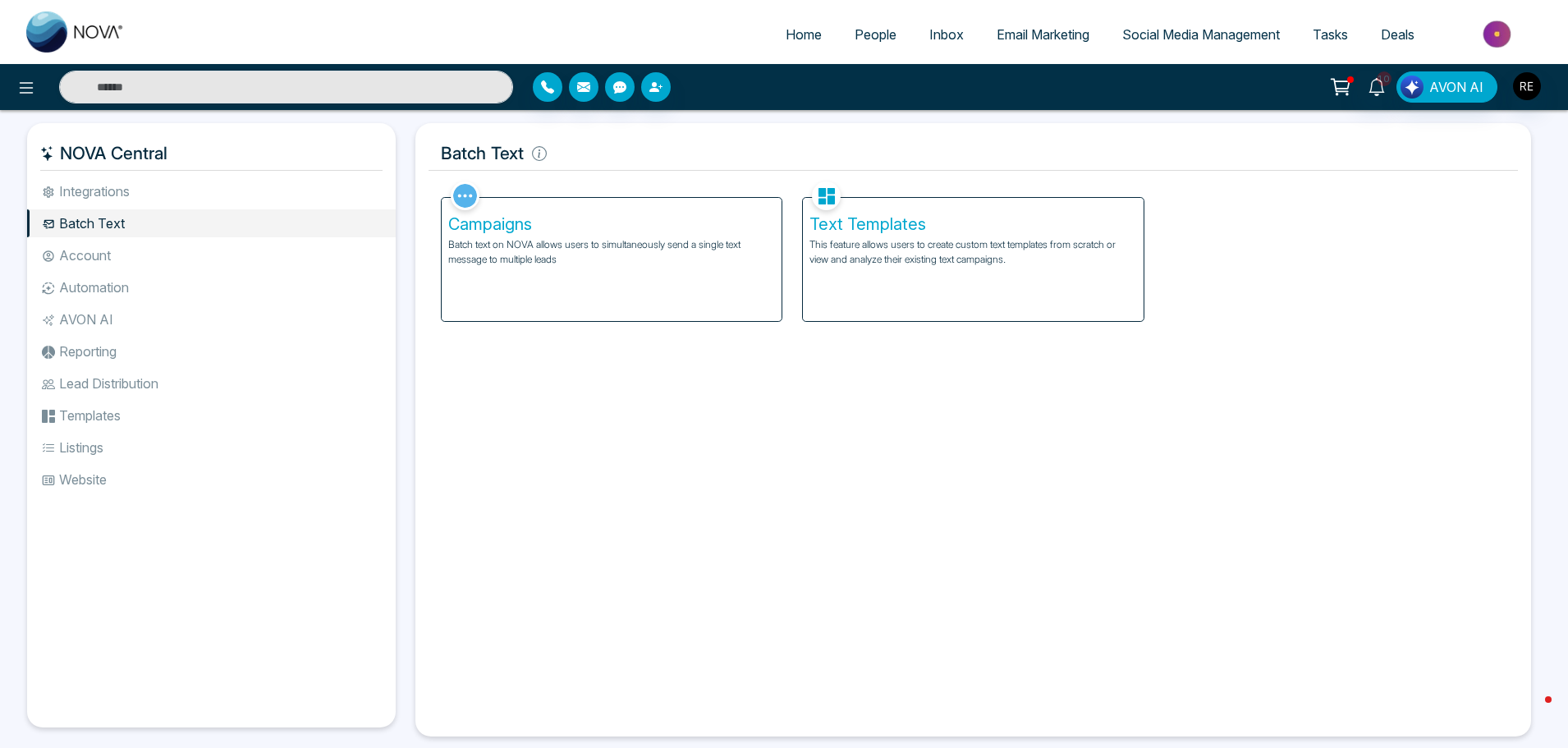
click at [121, 194] on li "Integrations" at bounding box center [211, 190] width 368 height 28
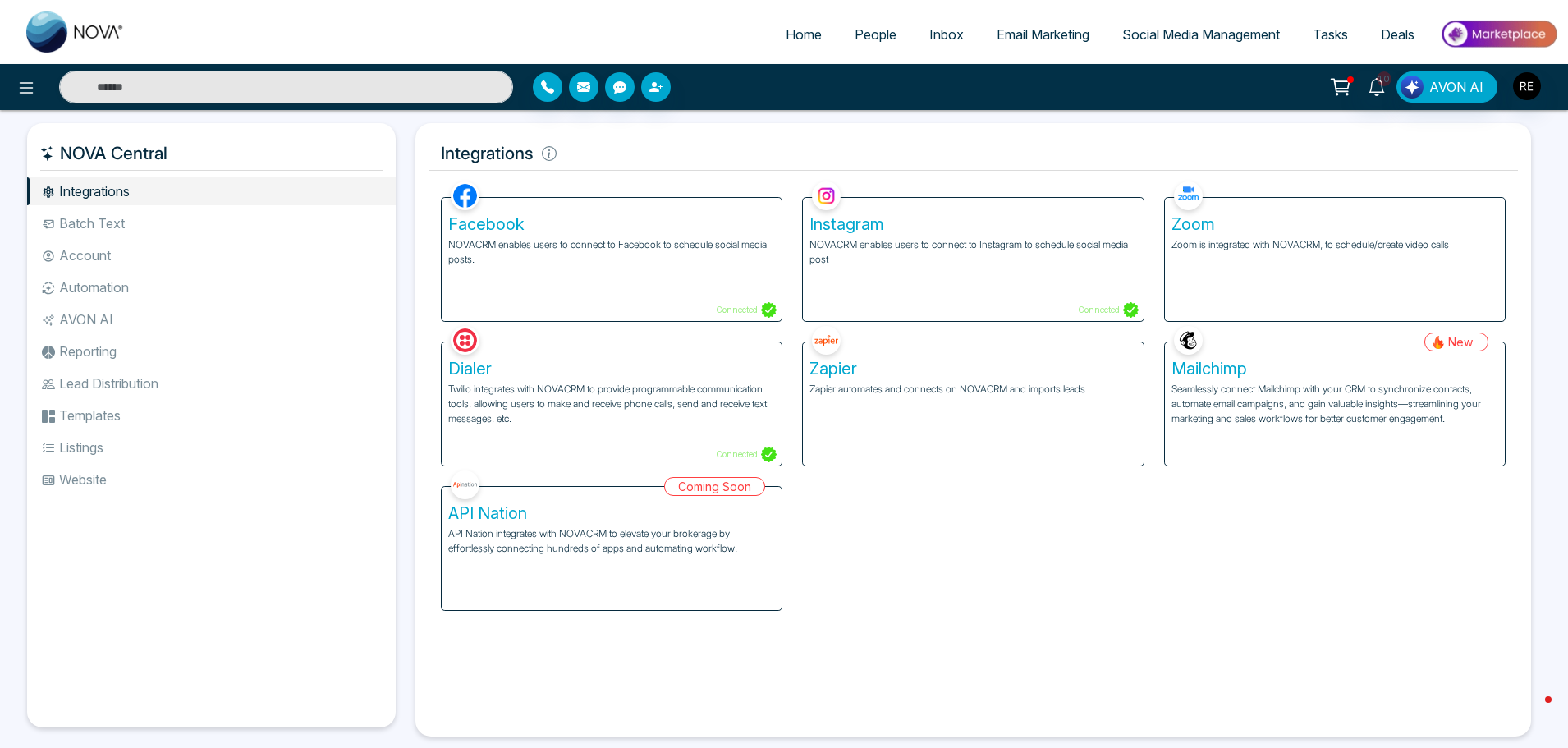
click at [1138, 38] on span "Social Media Management" at bounding box center [1201, 34] width 157 height 16
